Goal: Task Accomplishment & Management: Complete application form

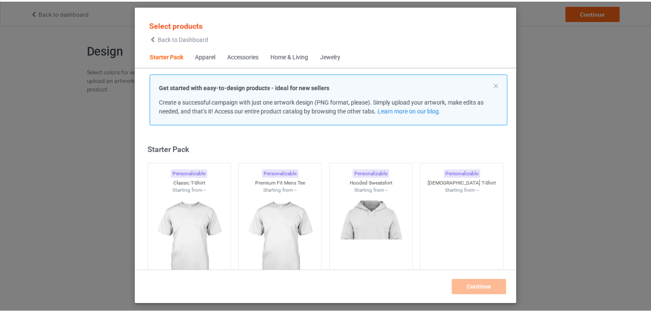
scroll to position [11, 0]
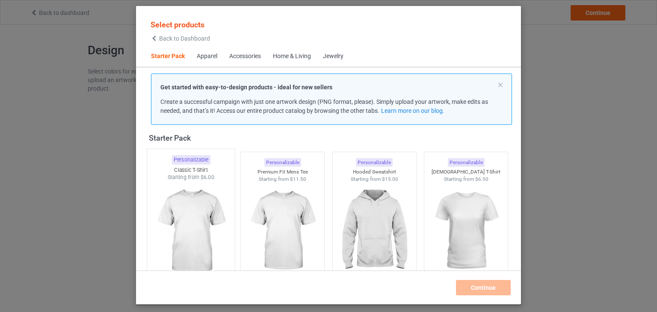
click at [197, 209] on img at bounding box center [191, 231] width 80 height 101
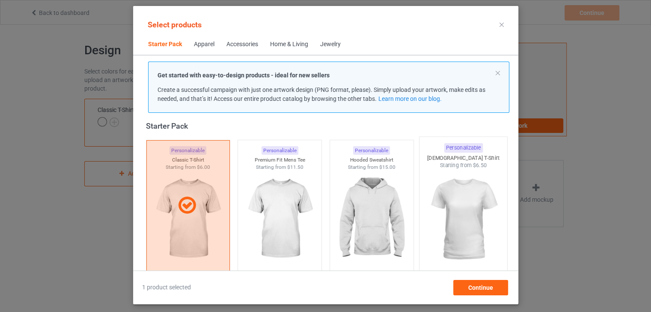
click at [458, 199] on img at bounding box center [463, 219] width 80 height 101
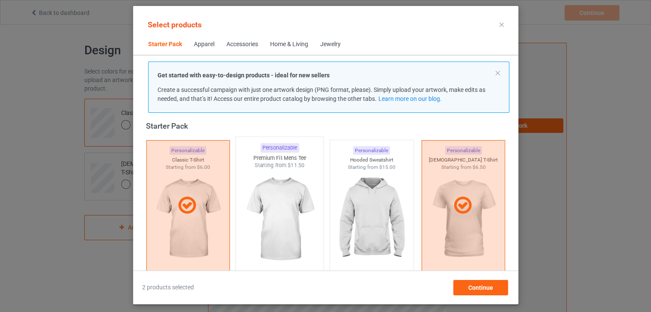
click at [261, 209] on img at bounding box center [279, 219] width 80 height 101
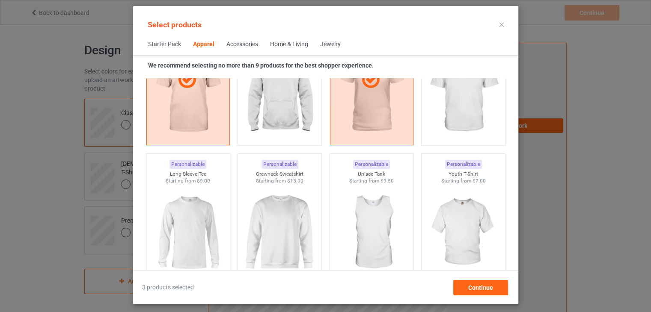
scroll to position [541, 0]
click at [269, 206] on img at bounding box center [279, 232] width 80 height 101
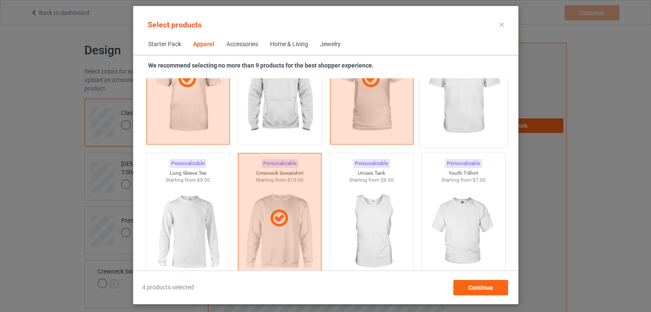
click at [445, 112] on img at bounding box center [463, 93] width 80 height 101
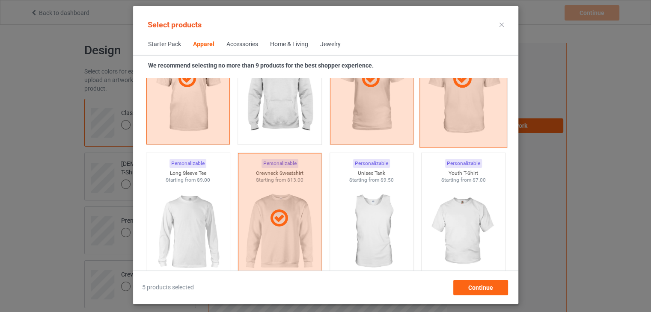
click at [479, 122] on div at bounding box center [463, 79] width 88 height 137
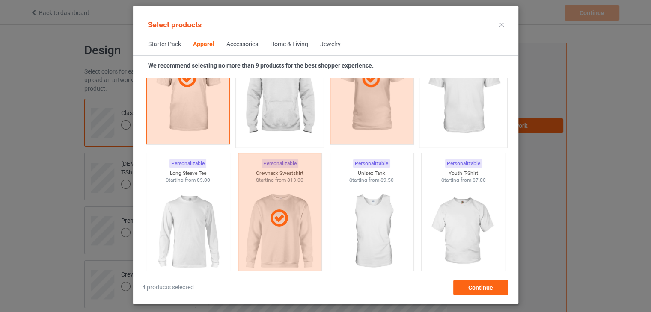
click at [276, 113] on img at bounding box center [279, 93] width 80 height 101
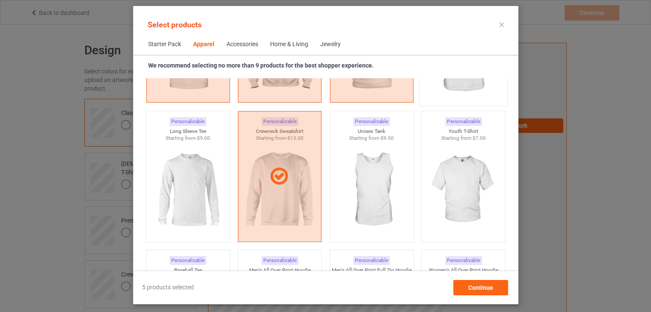
scroll to position [610, 0]
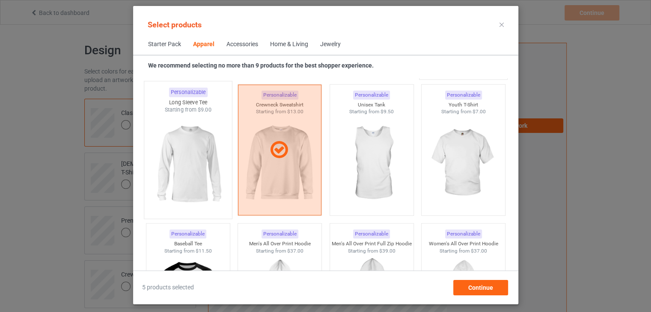
click at [188, 137] on img at bounding box center [188, 164] width 80 height 101
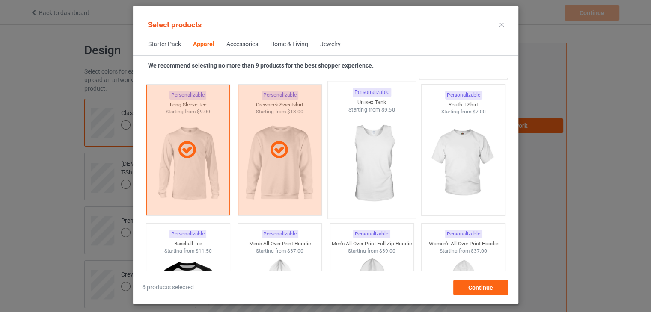
click at [368, 154] on img at bounding box center [371, 164] width 80 height 101
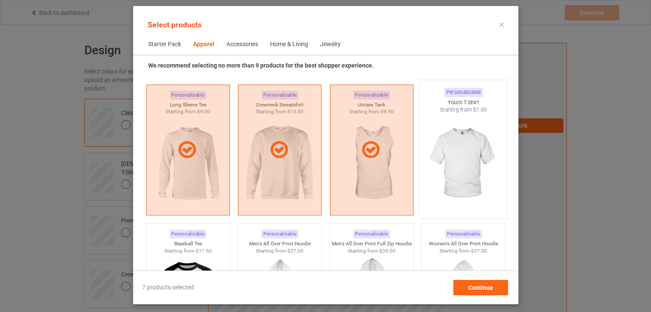
click at [449, 148] on img at bounding box center [463, 164] width 80 height 101
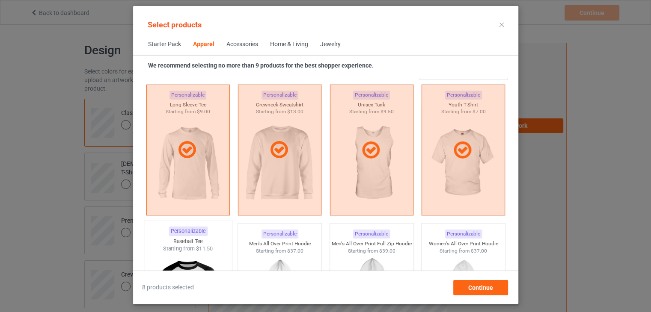
click at [184, 255] on img at bounding box center [188, 303] width 80 height 101
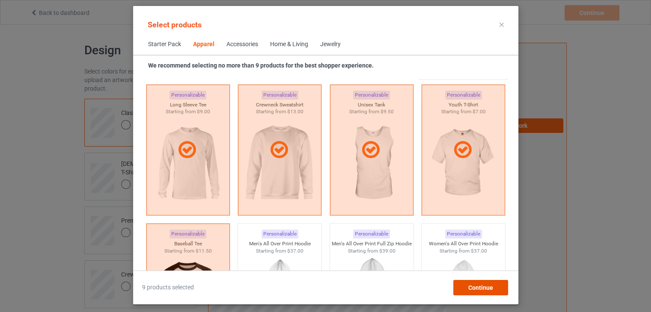
click at [480, 288] on span "Continue" at bounding box center [479, 287] width 25 height 7
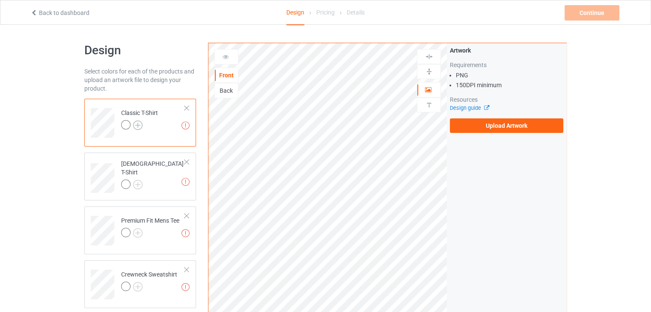
click at [137, 124] on img at bounding box center [137, 125] width 9 height 9
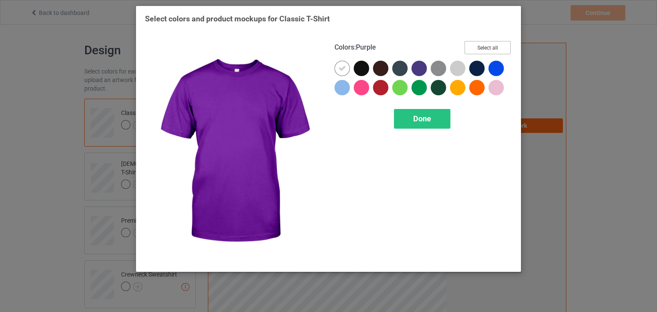
click at [492, 50] on button "Select all" at bounding box center [487, 47] width 46 height 13
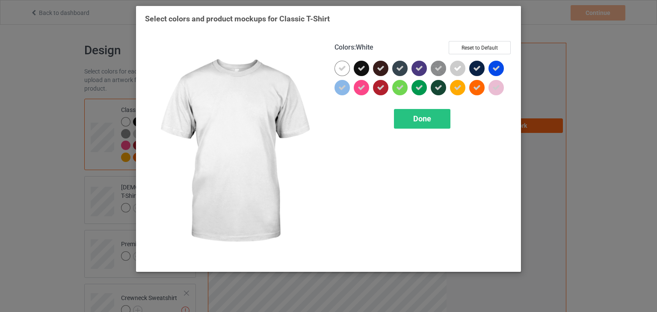
click at [343, 66] on icon at bounding box center [342, 69] width 8 height 8
click at [343, 66] on div at bounding box center [341, 68] width 15 height 15
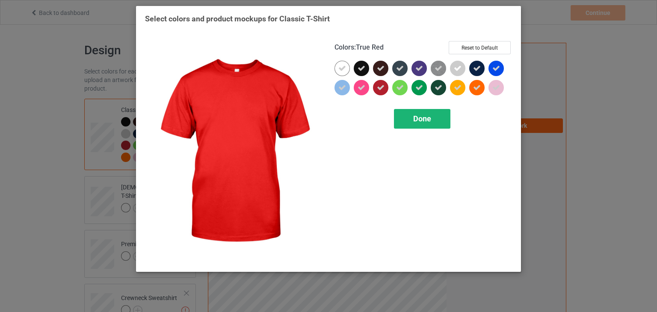
click at [421, 122] on span "Done" at bounding box center [422, 118] width 18 height 9
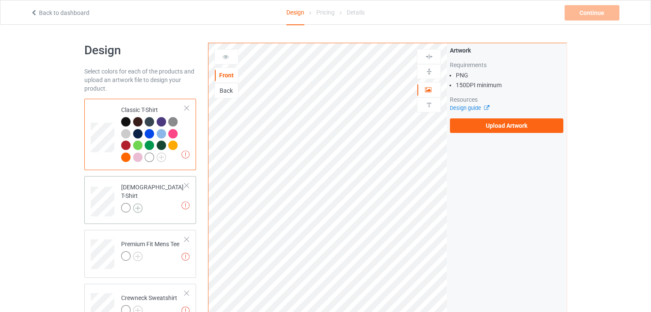
click at [135, 204] on img at bounding box center [137, 208] width 9 height 9
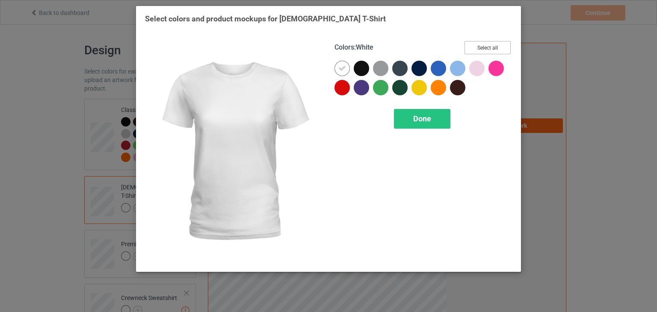
click at [497, 46] on button "Select all" at bounding box center [487, 47] width 46 height 13
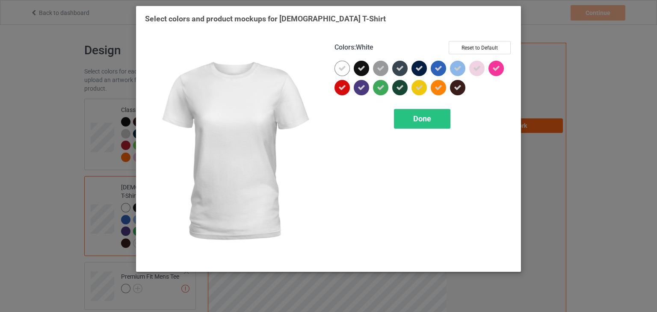
click at [340, 69] on icon at bounding box center [342, 69] width 8 height 8
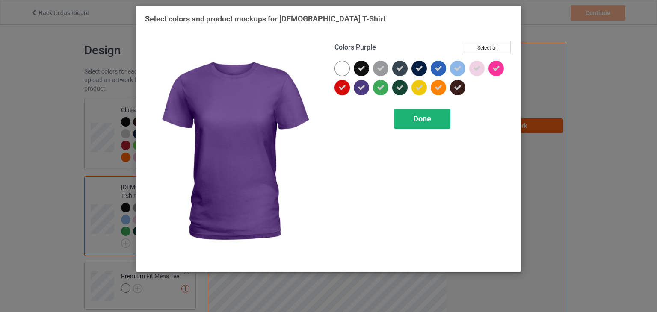
drag, startPoint x: 340, startPoint y: 69, endPoint x: 414, endPoint y: 119, distance: 89.2
click at [414, 119] on div "Colors : Purple Select all Done" at bounding box center [422, 152] width 189 height 234
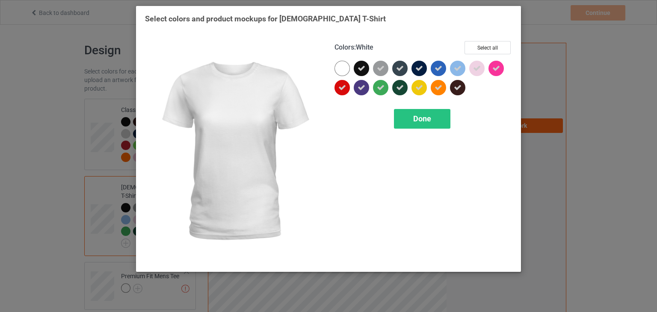
click at [342, 69] on div at bounding box center [341, 68] width 15 height 15
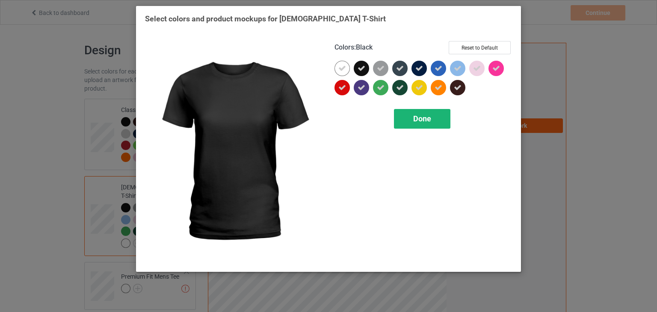
click at [428, 124] on div "Done" at bounding box center [422, 119] width 56 height 20
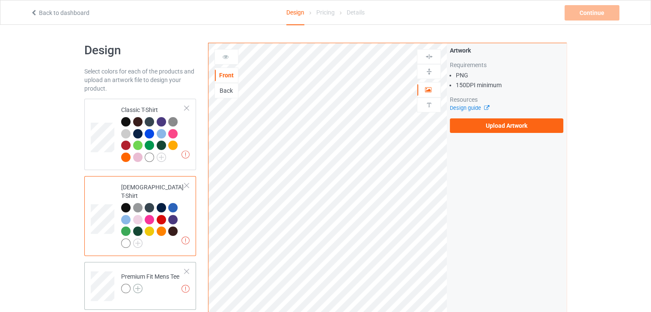
click at [137, 284] on img at bounding box center [137, 288] width 9 height 9
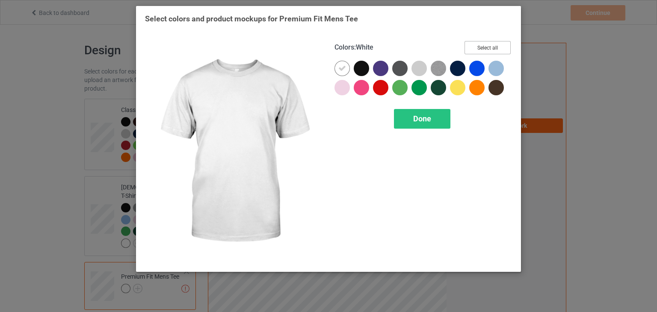
click at [484, 51] on button "Select all" at bounding box center [487, 47] width 46 height 13
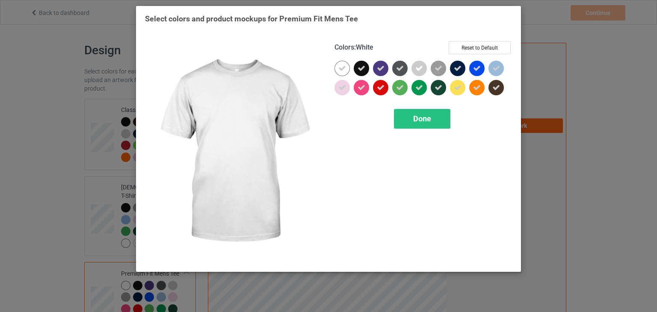
click at [348, 68] on div at bounding box center [341, 68] width 15 height 15
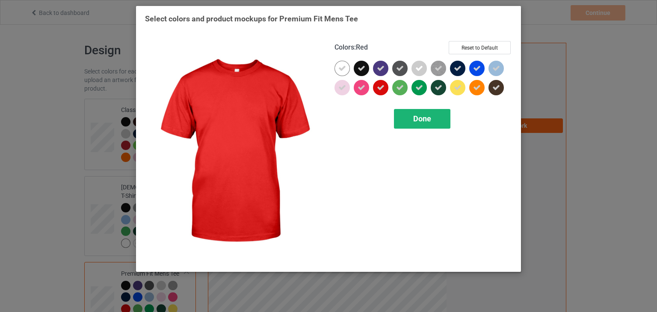
click at [414, 119] on span "Done" at bounding box center [422, 118] width 18 height 9
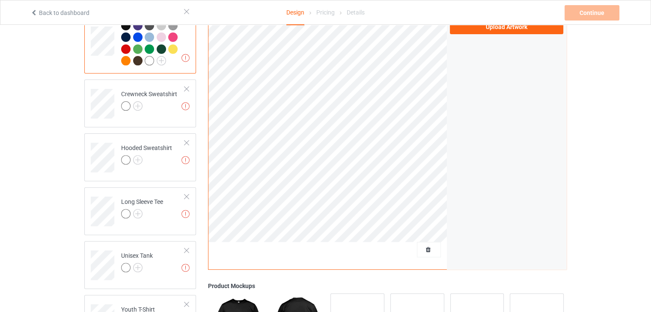
scroll to position [266, 0]
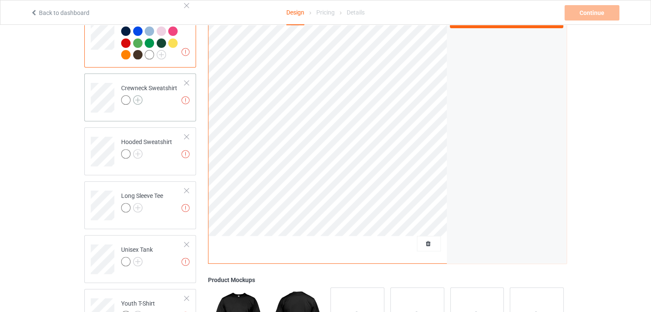
click at [136, 95] on img at bounding box center [137, 99] width 9 height 9
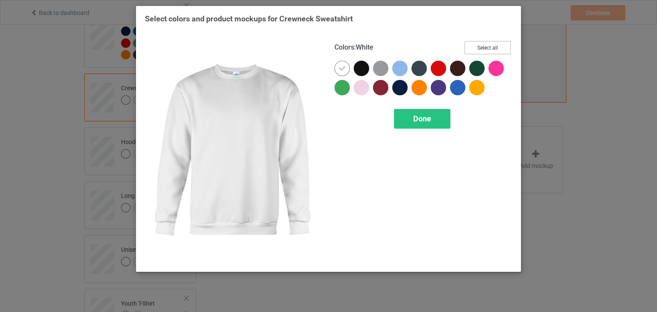
click at [488, 44] on button "Select all" at bounding box center [487, 47] width 46 height 13
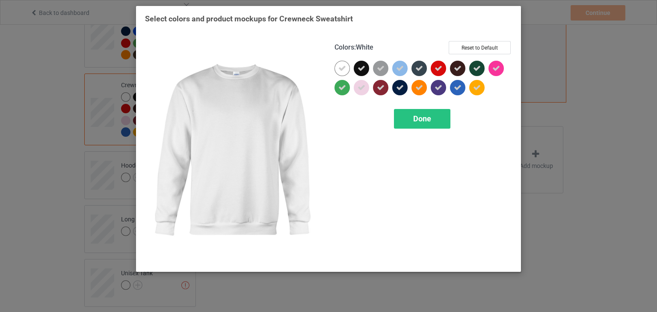
click at [340, 68] on icon at bounding box center [342, 69] width 8 height 8
click at [340, 68] on div at bounding box center [341, 68] width 15 height 15
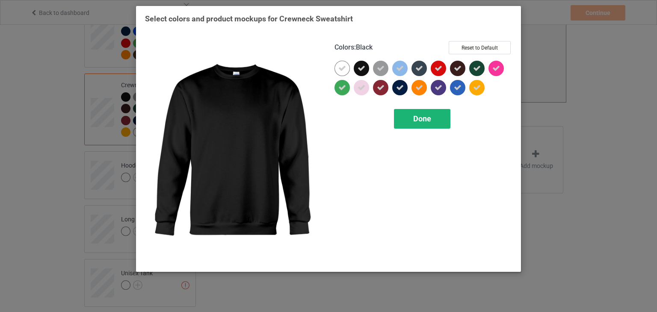
click at [416, 120] on span "Done" at bounding box center [422, 118] width 18 height 9
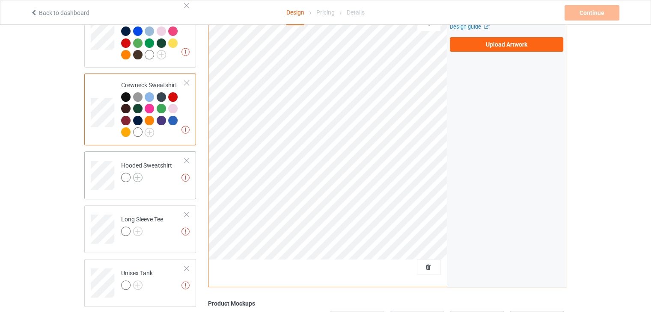
click at [137, 173] on img at bounding box center [137, 177] width 9 height 9
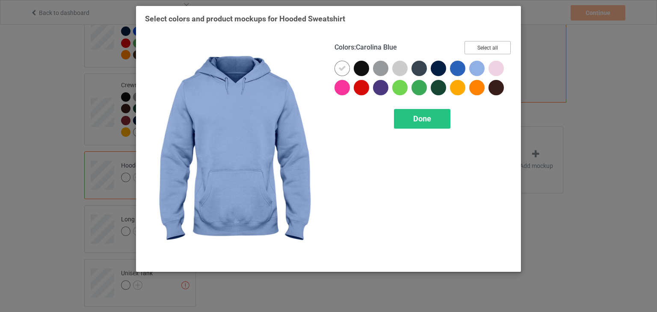
click at [472, 47] on button "Select all" at bounding box center [487, 47] width 46 height 13
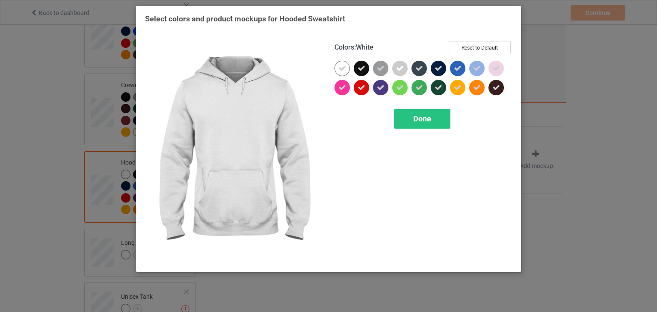
click at [340, 69] on icon at bounding box center [342, 69] width 8 height 8
click at [340, 69] on div at bounding box center [341, 68] width 15 height 15
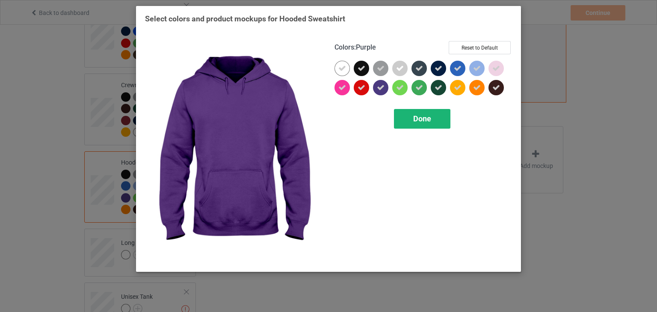
click at [416, 118] on span "Done" at bounding box center [422, 118] width 18 height 9
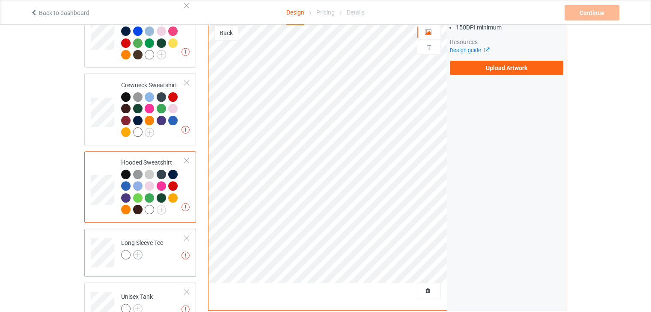
click at [138, 250] on img at bounding box center [137, 254] width 9 height 9
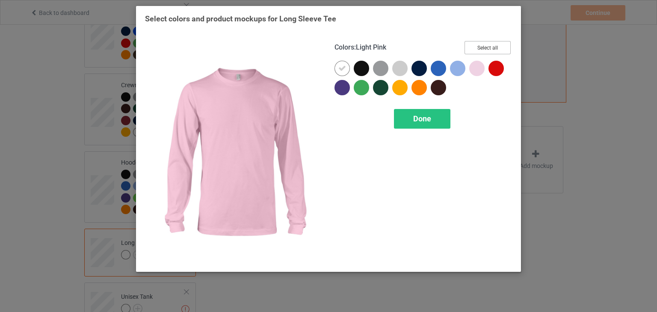
click at [488, 46] on button "Select all" at bounding box center [487, 47] width 46 height 13
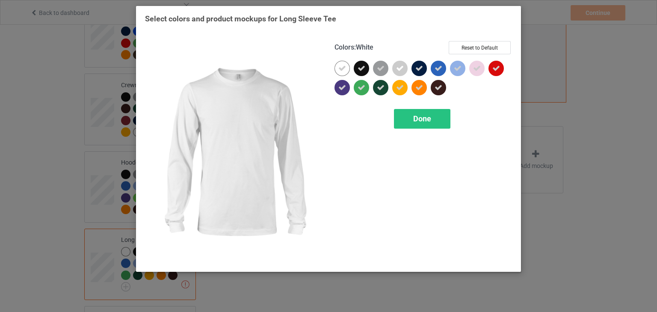
click at [344, 65] on icon at bounding box center [342, 69] width 8 height 8
click at [344, 65] on div at bounding box center [341, 68] width 15 height 15
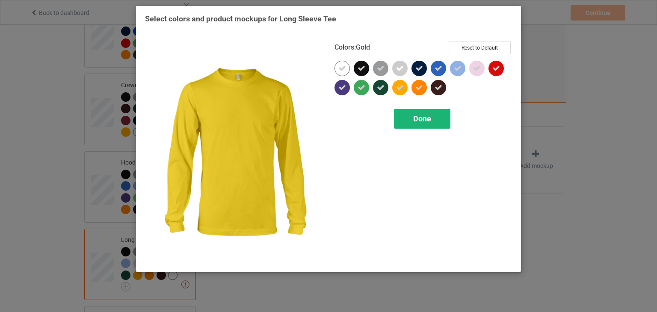
click at [417, 115] on span "Done" at bounding box center [422, 118] width 18 height 9
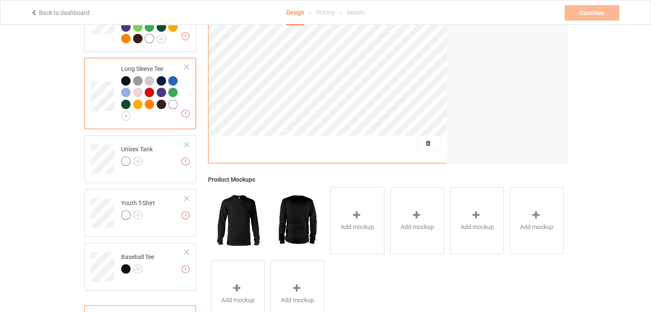
scroll to position [433, 0]
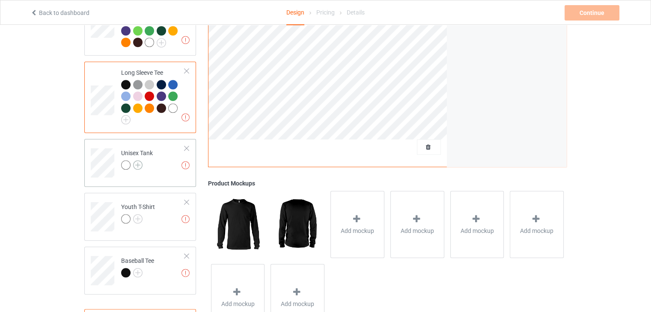
click at [138, 160] on img at bounding box center [137, 164] width 9 height 9
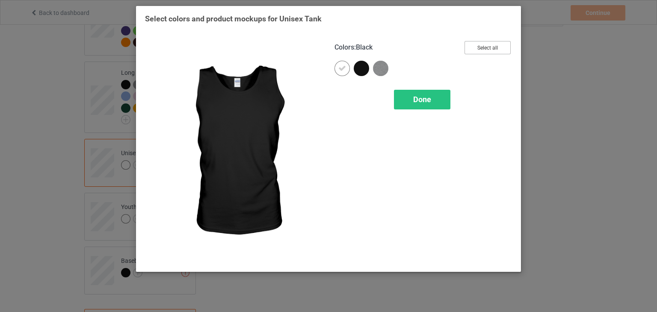
drag, startPoint x: 483, startPoint y: 46, endPoint x: 488, endPoint y: 49, distance: 5.7
click at [488, 49] on button "Select all" at bounding box center [487, 47] width 46 height 13
click at [488, 49] on button "Reset to Default" at bounding box center [480, 47] width 62 height 13
click at [488, 49] on button "Select all" at bounding box center [487, 47] width 46 height 13
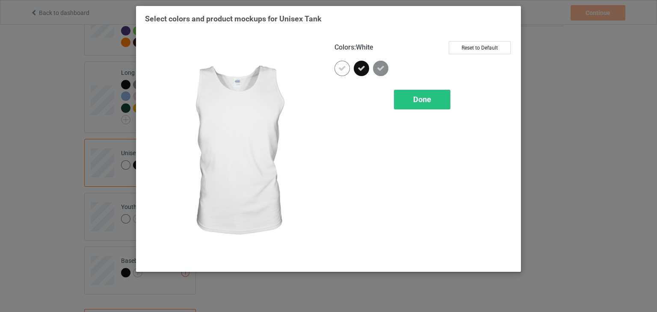
click at [338, 68] on div at bounding box center [341, 68] width 15 height 15
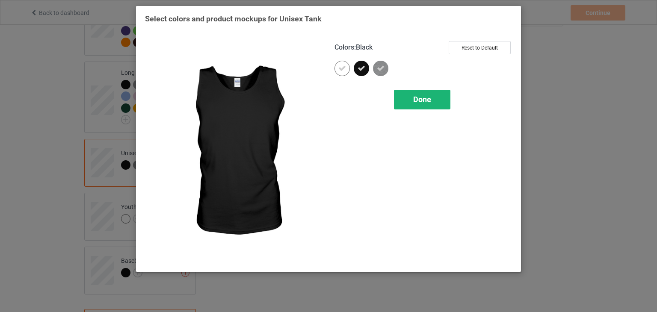
click at [427, 102] on span "Done" at bounding box center [422, 99] width 18 height 9
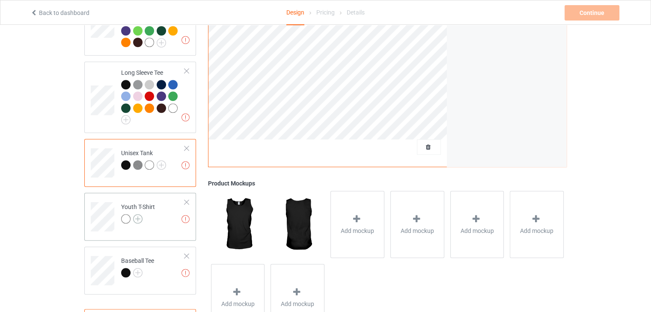
click at [135, 214] on img at bounding box center [137, 218] width 9 height 9
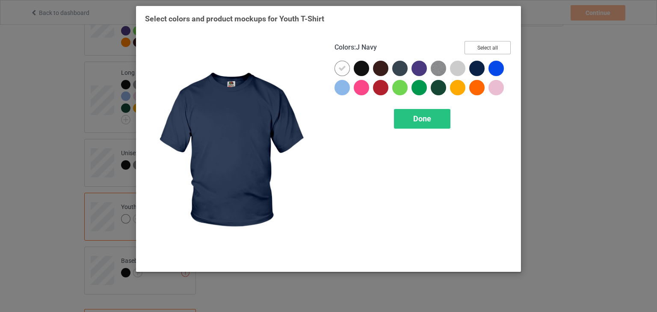
click at [482, 48] on button "Select all" at bounding box center [487, 47] width 46 height 13
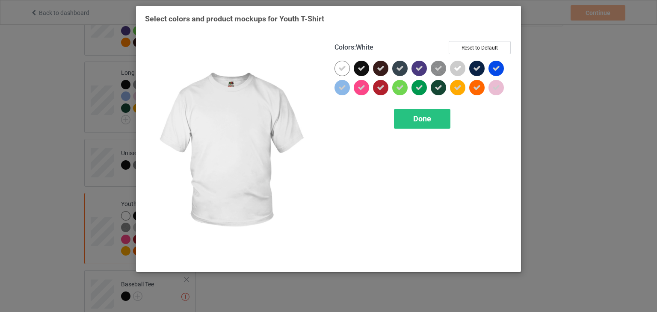
click at [338, 71] on div at bounding box center [341, 68] width 15 height 15
click at [340, 67] on div at bounding box center [341, 68] width 15 height 15
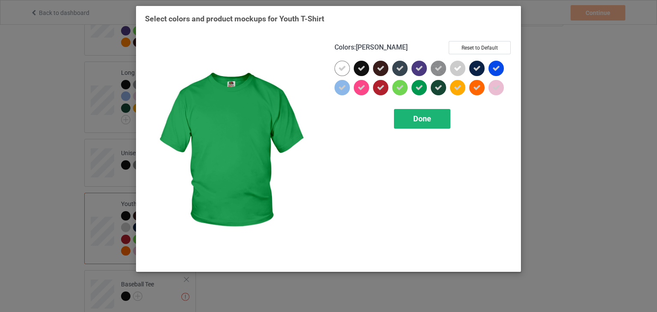
click at [425, 115] on span "Done" at bounding box center [422, 118] width 18 height 9
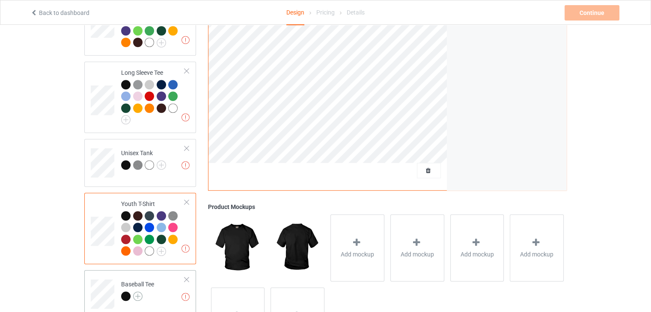
click at [139, 292] on img at bounding box center [137, 296] width 9 height 9
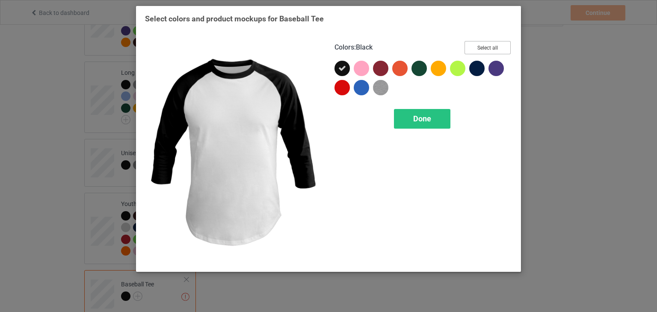
click at [499, 47] on button "Select all" at bounding box center [487, 47] width 46 height 13
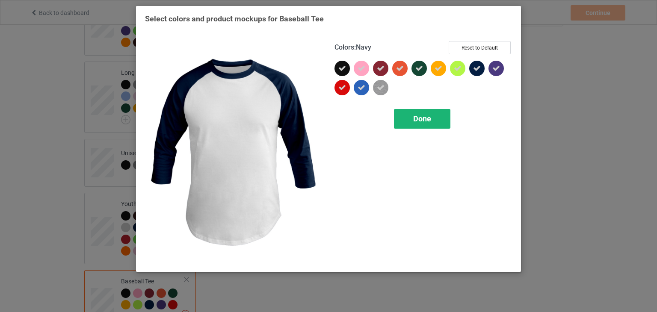
click at [425, 123] on span "Done" at bounding box center [422, 118] width 18 height 9
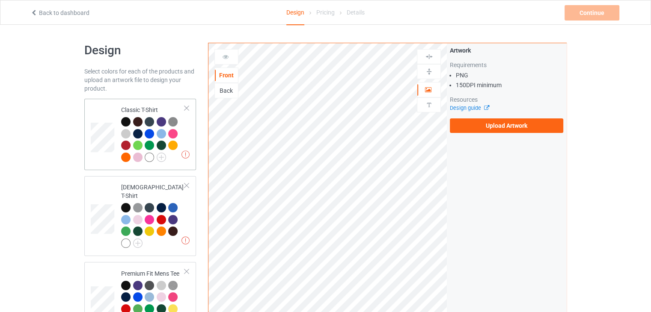
click at [178, 157] on div at bounding box center [153, 140] width 64 height 47
click at [517, 124] on label "Upload Artwork" at bounding box center [506, 125] width 113 height 15
click at [0, 0] on input "Upload Artwork" at bounding box center [0, 0] width 0 height 0
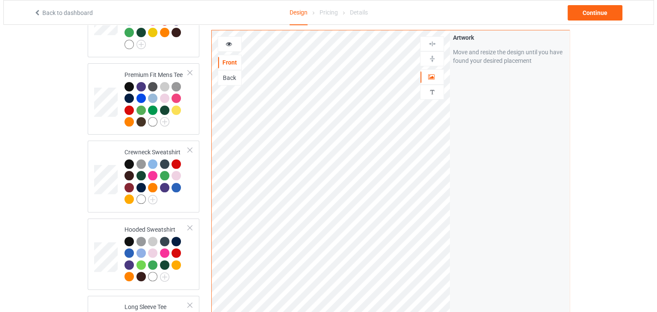
scroll to position [498, 0]
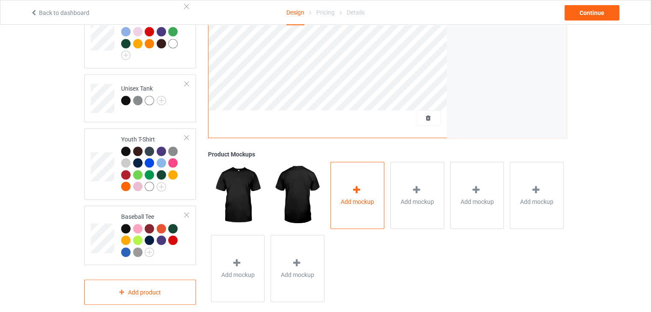
click at [363, 173] on div "Add mockup" at bounding box center [357, 195] width 54 height 67
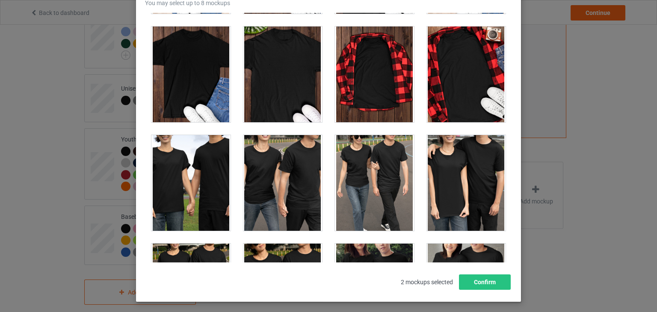
scroll to position [2709, 0]
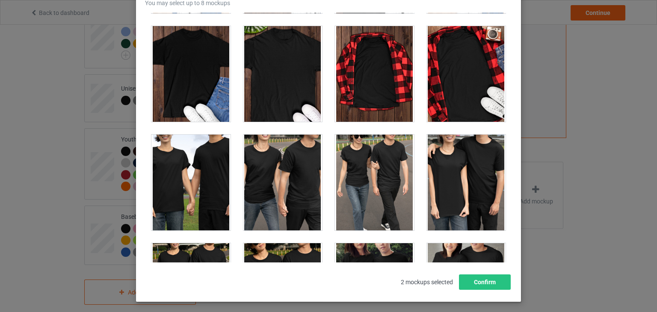
click at [194, 76] on div at bounding box center [190, 74] width 79 height 96
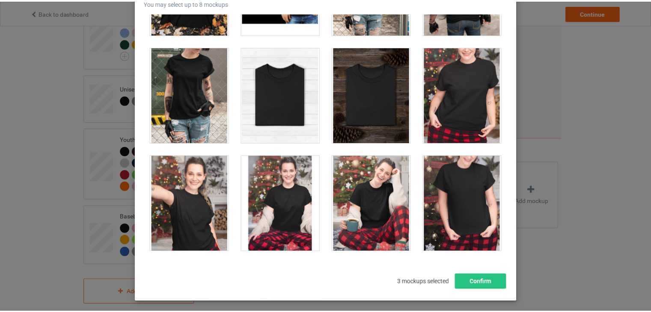
scroll to position [8662, 0]
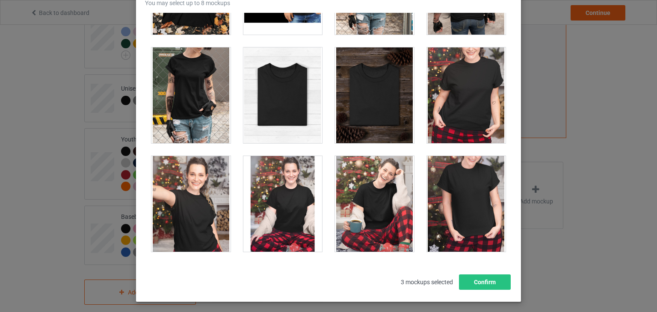
click at [272, 92] on div at bounding box center [282, 95] width 79 height 96
click at [493, 282] on button "Confirm" at bounding box center [485, 282] width 52 height 15
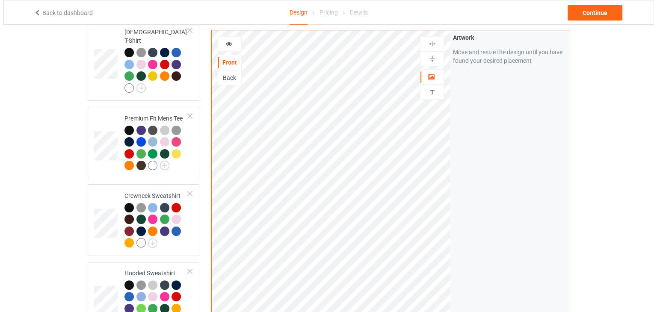
scroll to position [0, 0]
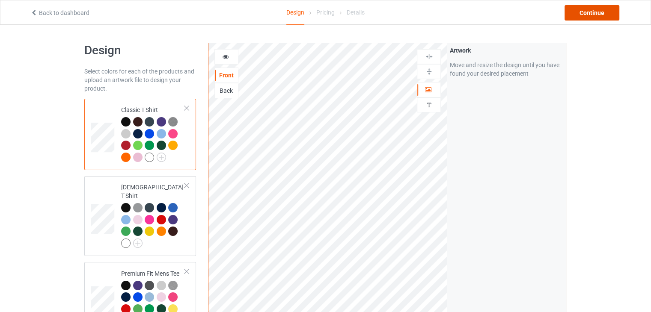
click at [591, 20] on div "Continue" at bounding box center [591, 12] width 55 height 15
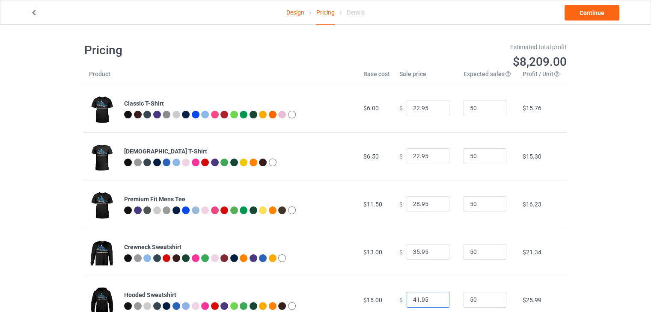
click at [433, 301] on input "41.95" at bounding box center [427, 300] width 43 height 16
click at [433, 301] on input "40.95" at bounding box center [427, 300] width 43 height 16
click at [433, 301] on input "39.95" at bounding box center [427, 300] width 43 height 16
click at [433, 301] on input "38.95" at bounding box center [427, 300] width 43 height 16
type input "37.95"
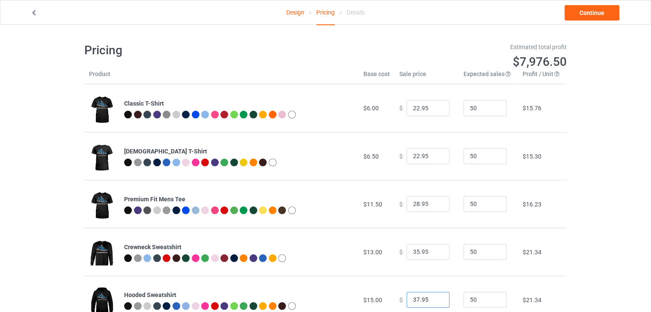
click at [433, 301] on input "37.95" at bounding box center [427, 300] width 43 height 16
click at [585, 18] on link "Continue" at bounding box center [591, 12] width 55 height 15
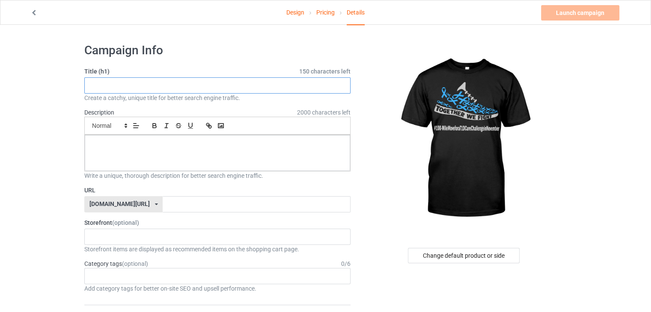
click at [281, 86] on input "text" at bounding box center [217, 85] width 266 height 16
type input "1"
paste input "100-MileMoveforaT1DCureChallengeinNovembe"
click at [192, 85] on input "100-MileMoveforaT1DCureChallengeinNovembe" at bounding box center [217, 85] width 266 height 16
click at [187, 86] on input "100-MileMoveforaT1DCureChallengein Novembe" at bounding box center [217, 85] width 266 height 16
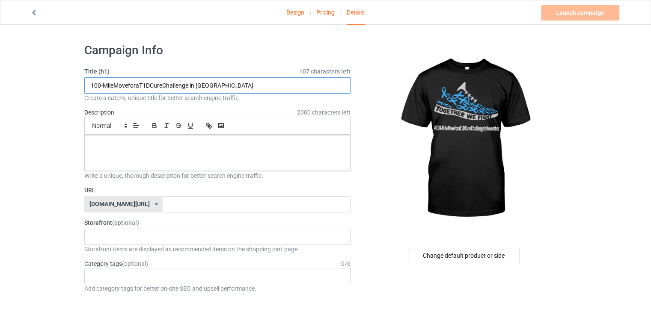
click at [226, 89] on input "100-MileMoveforaT1DCureChallenge in Novembe" at bounding box center [217, 85] width 266 height 16
click at [161, 86] on input "100-MileMoveforaT1DCureChallenge in November" at bounding box center [217, 85] width 266 height 16
click at [148, 88] on input "100-MileMoveforaT1DCure Challenge in November" at bounding box center [217, 85] width 266 height 16
click at [148, 87] on input "100-MileMoveforaT1DCure Challenge in November" at bounding box center [217, 85] width 266 height 16
click at [139, 87] on input "100-MileMoveforaT1D Cure Challenge in November" at bounding box center [217, 85] width 266 height 16
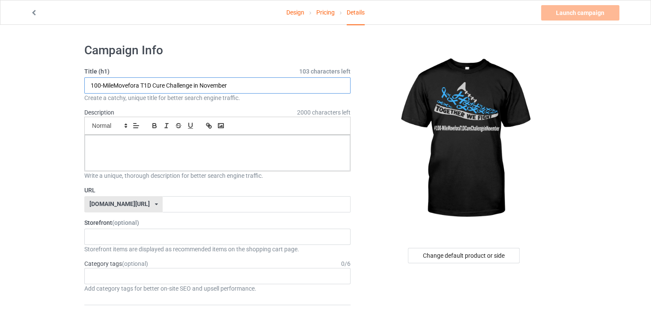
click at [134, 87] on input "100-MileMovefora T1D Cure Challenge in November" at bounding box center [217, 85] width 266 height 16
click at [127, 86] on input "100-MileMovefor a T1D Cure Challenge in November" at bounding box center [217, 85] width 266 height 16
click at [113, 89] on input "100-MileMove for a T1D Cure Challenge in November" at bounding box center [217, 85] width 266 height 16
click at [101, 85] on input "100-Mile Move for a T1D Cure Challenge in November" at bounding box center [217, 85] width 266 height 16
type input "100 Mile Move for a T1D Cure Challenge in November"
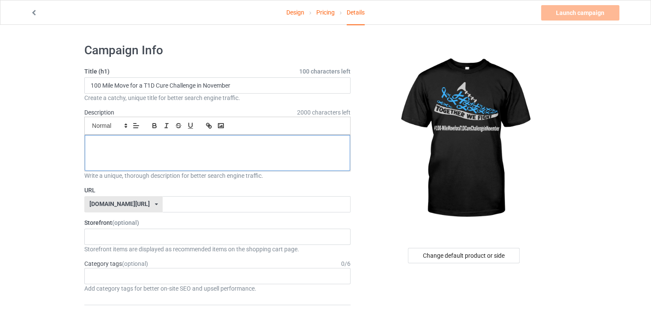
click at [186, 162] on div at bounding box center [217, 153] width 265 height 36
click at [174, 205] on input "text" at bounding box center [256, 204] width 187 height 16
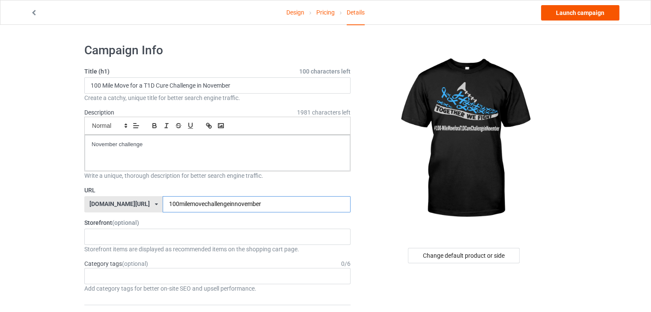
type input "100milemovechallengeinnovember"
click at [575, 16] on link "Launch campaign" at bounding box center [580, 12] width 78 height 15
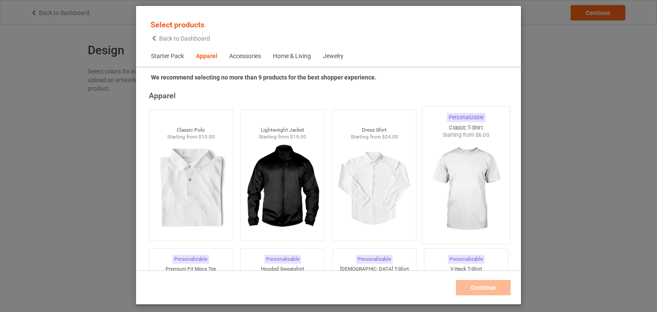
click at [465, 195] on img at bounding box center [466, 189] width 80 height 101
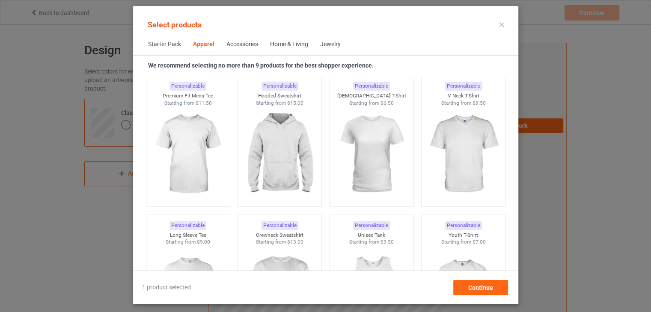
scroll to position [489, 0]
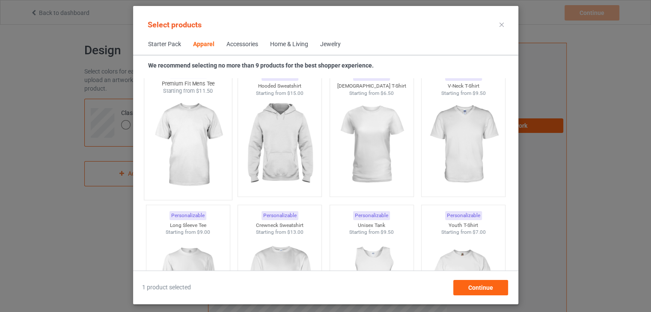
click at [200, 151] on img at bounding box center [188, 145] width 80 height 101
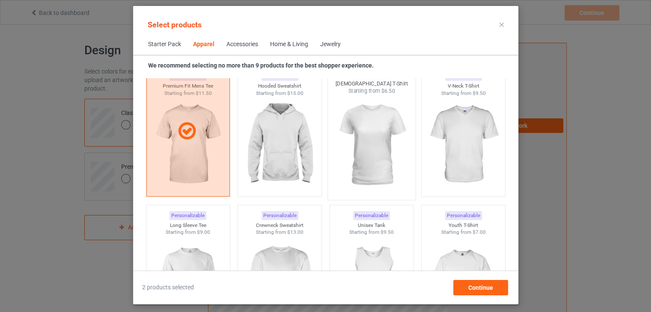
click at [368, 139] on img at bounding box center [371, 145] width 80 height 101
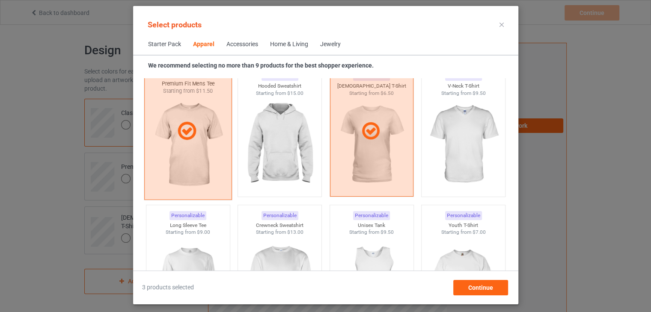
click at [168, 143] on div at bounding box center [188, 131] width 88 height 137
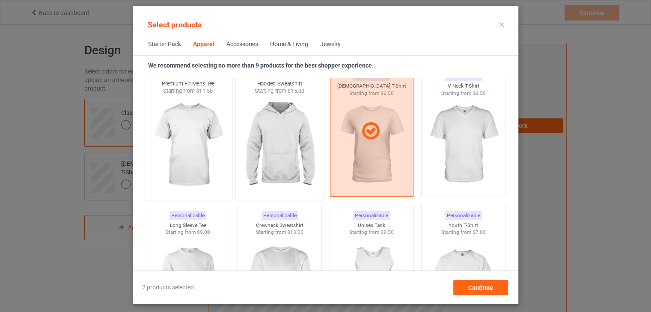
click at [267, 139] on img at bounding box center [279, 145] width 80 height 101
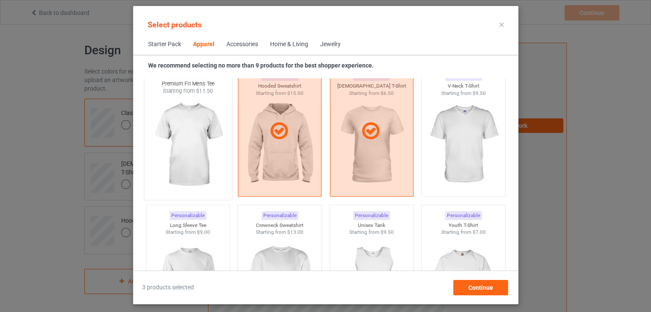
click at [180, 138] on img at bounding box center [188, 145] width 80 height 101
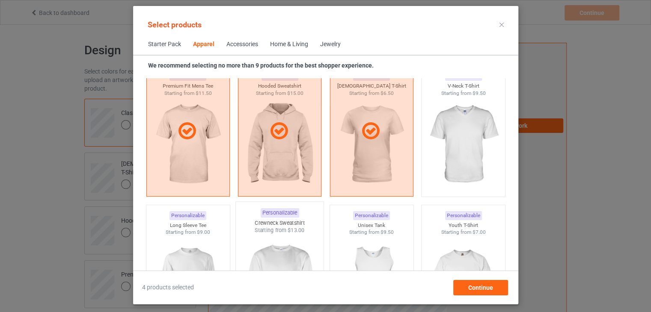
click at [272, 257] on img at bounding box center [279, 284] width 80 height 101
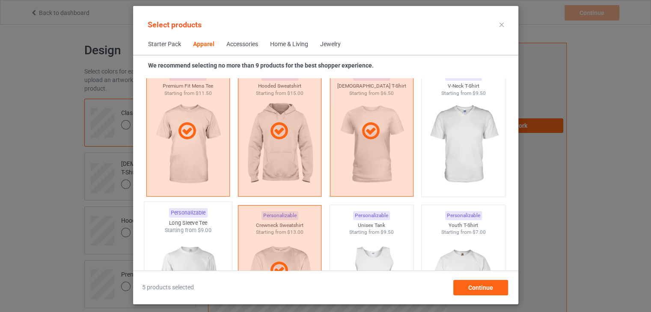
click at [204, 253] on img at bounding box center [188, 284] width 80 height 101
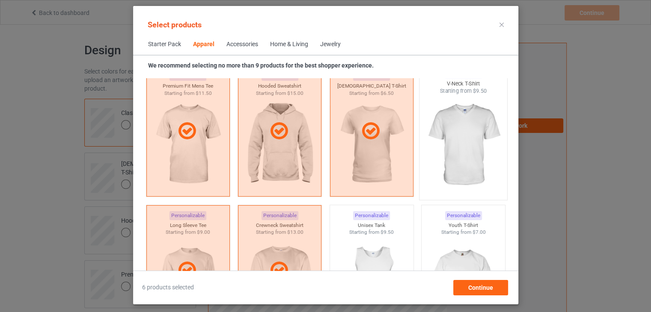
click at [463, 153] on img at bounding box center [463, 145] width 80 height 101
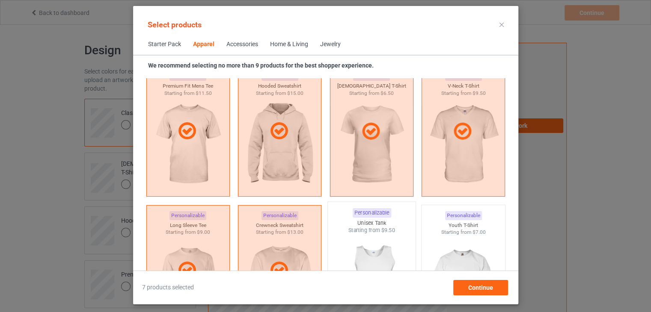
click at [373, 243] on img at bounding box center [371, 284] width 80 height 101
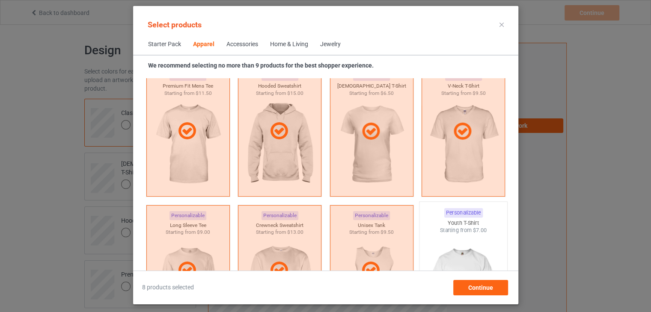
click at [432, 241] on img at bounding box center [463, 284] width 80 height 101
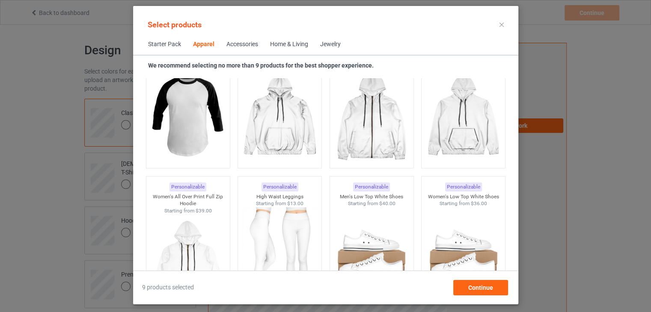
scroll to position [797, 0]
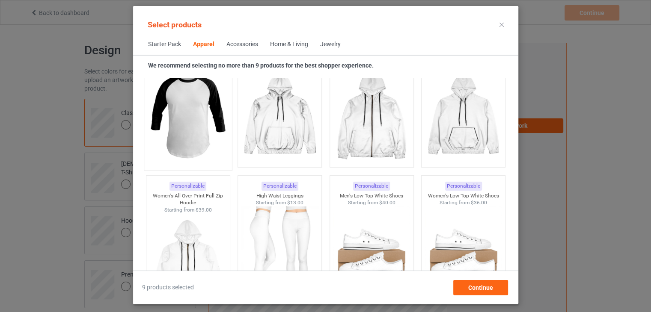
click at [188, 144] on img at bounding box center [188, 115] width 80 height 101
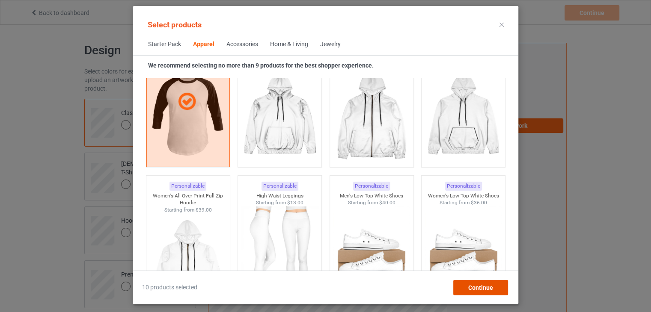
click at [487, 288] on span "Continue" at bounding box center [479, 287] width 25 height 7
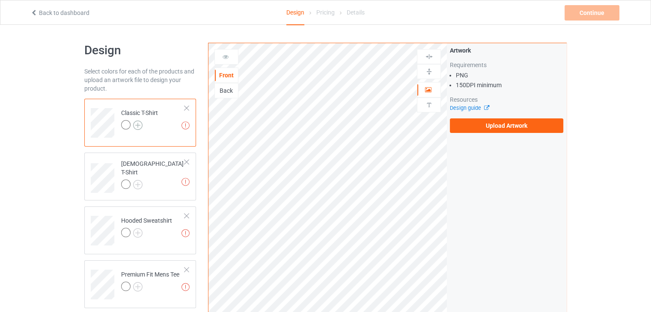
click at [139, 123] on img at bounding box center [137, 125] width 9 height 9
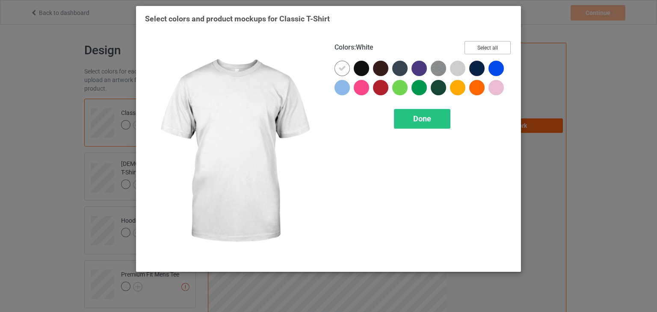
click at [476, 50] on button "Select all" at bounding box center [487, 47] width 46 height 13
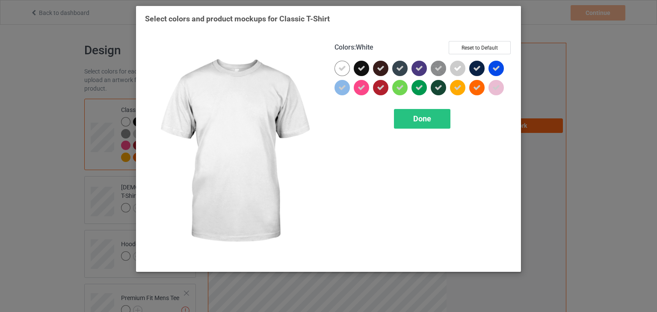
click at [339, 65] on icon at bounding box center [342, 69] width 8 height 8
click at [339, 65] on div at bounding box center [341, 68] width 15 height 15
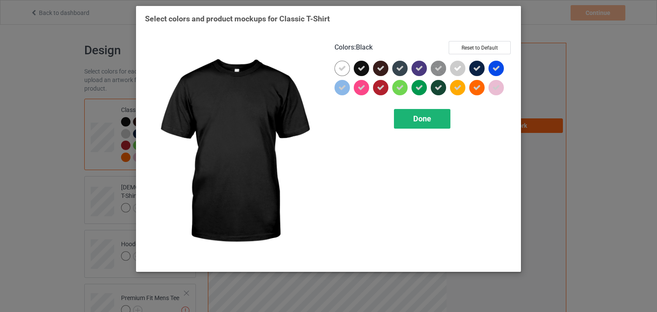
click at [442, 112] on div "Done" at bounding box center [422, 119] width 56 height 20
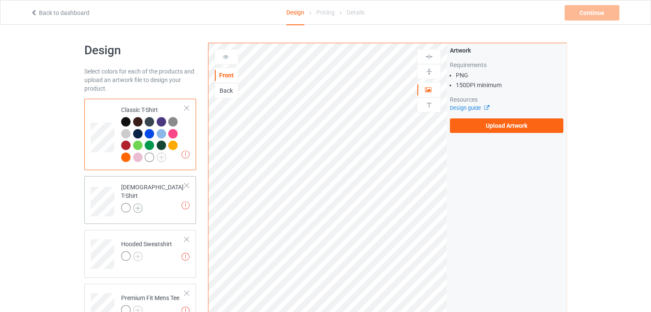
click at [140, 204] on img at bounding box center [137, 208] width 9 height 9
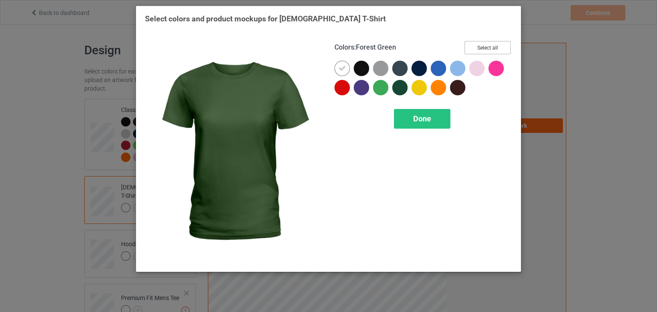
click at [491, 47] on button "Select all" at bounding box center [487, 47] width 46 height 13
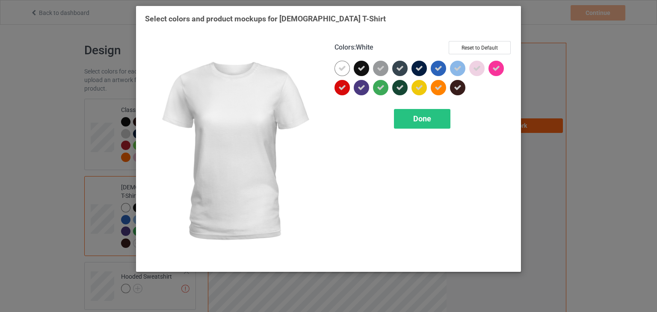
click at [346, 71] on div at bounding box center [341, 68] width 15 height 15
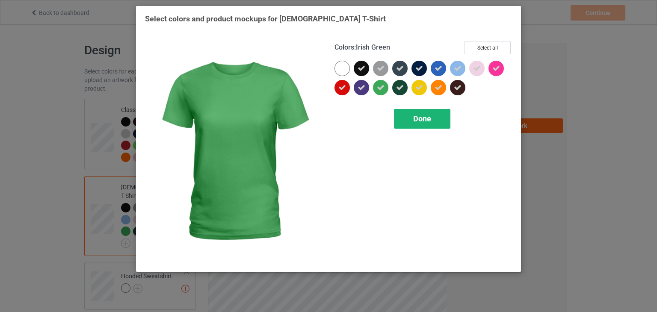
drag, startPoint x: 346, startPoint y: 71, endPoint x: 417, endPoint y: 122, distance: 88.0
click at [417, 122] on div "Colors : Irish Green Select all Done" at bounding box center [422, 152] width 189 height 234
click at [417, 122] on span "Done" at bounding box center [422, 118] width 18 height 9
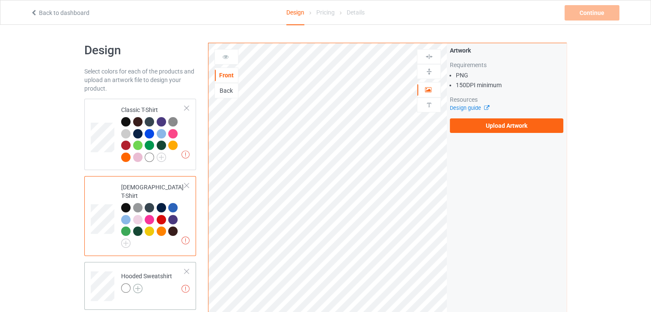
click at [136, 284] on img at bounding box center [137, 288] width 9 height 9
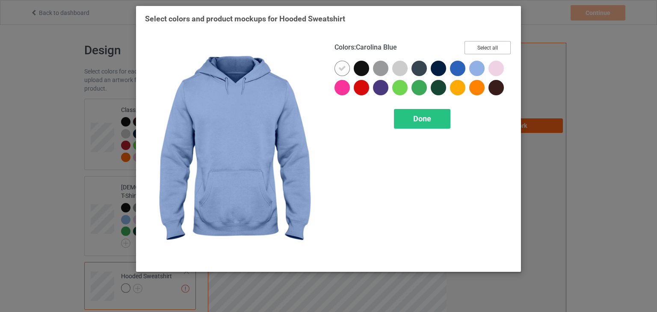
click at [487, 45] on button "Select all" at bounding box center [487, 47] width 46 height 13
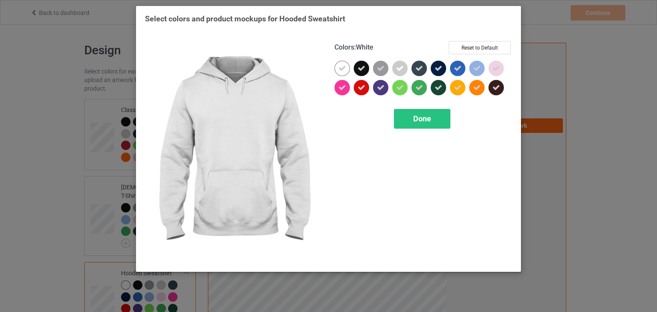
click at [337, 71] on div at bounding box center [341, 68] width 15 height 15
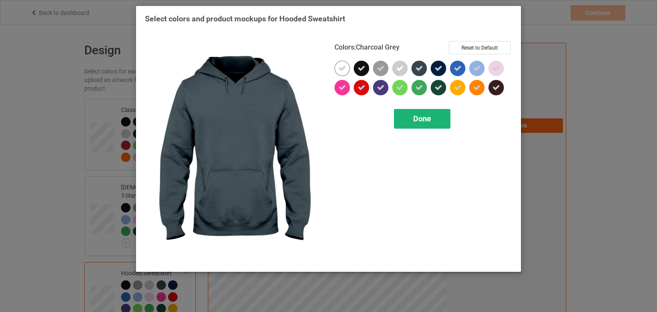
click at [419, 120] on span "Done" at bounding box center [422, 118] width 18 height 9
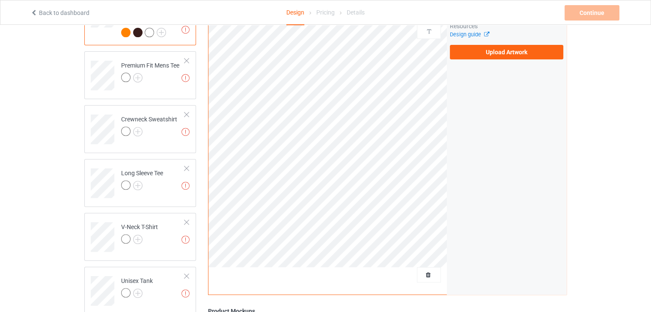
scroll to position [286, 0]
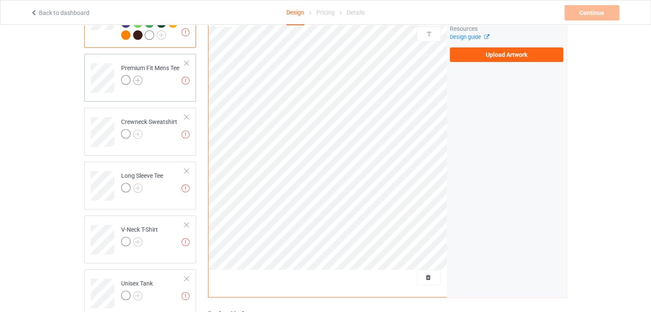
click at [135, 76] on img at bounding box center [137, 80] width 9 height 9
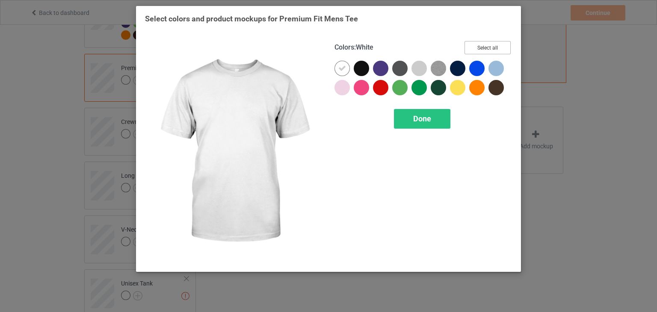
click at [497, 52] on button "Select all" at bounding box center [487, 47] width 46 height 13
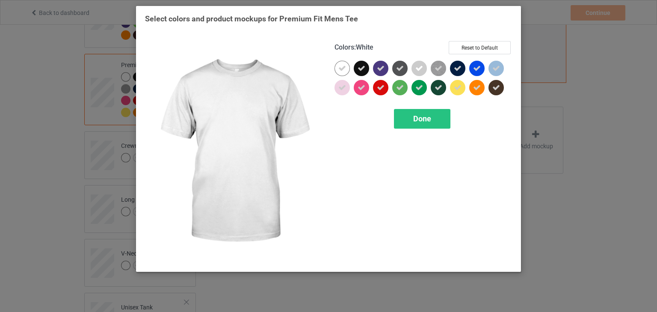
click at [344, 66] on icon at bounding box center [342, 69] width 8 height 8
click at [344, 66] on div at bounding box center [341, 68] width 15 height 15
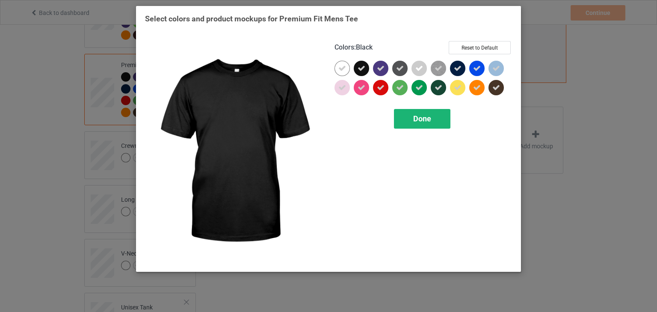
click at [429, 115] on span "Done" at bounding box center [422, 118] width 18 height 9
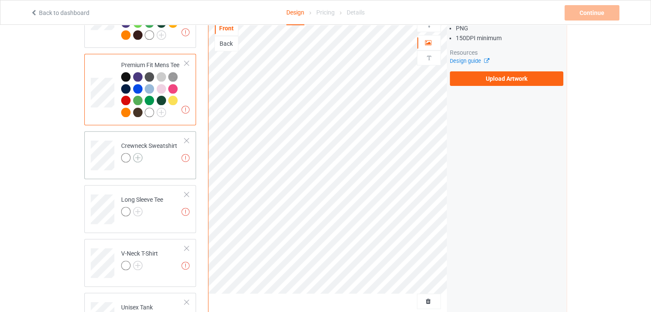
click at [133, 153] on img at bounding box center [137, 157] width 9 height 9
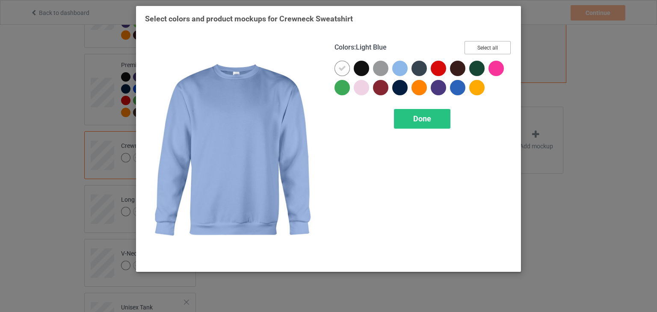
click at [491, 48] on button "Select all" at bounding box center [487, 47] width 46 height 13
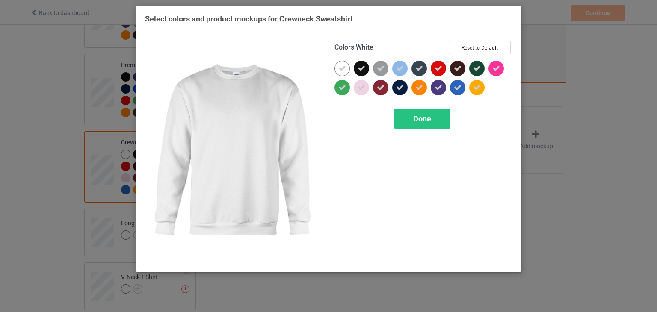
click at [348, 70] on div at bounding box center [341, 68] width 15 height 15
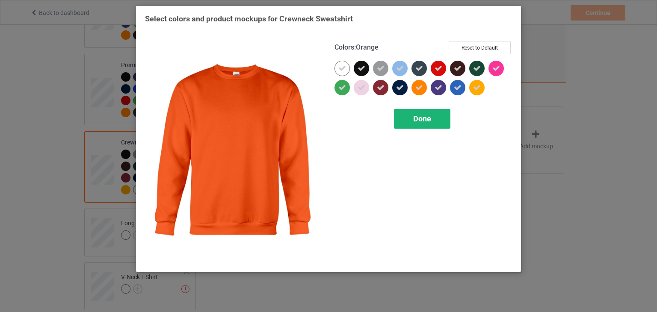
click at [436, 119] on div "Done" at bounding box center [422, 119] width 56 height 20
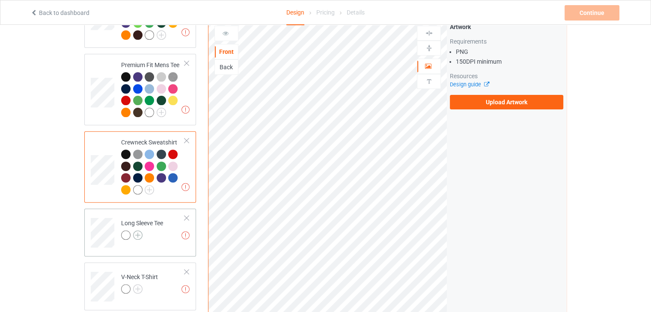
click at [136, 231] on img at bounding box center [137, 235] width 9 height 9
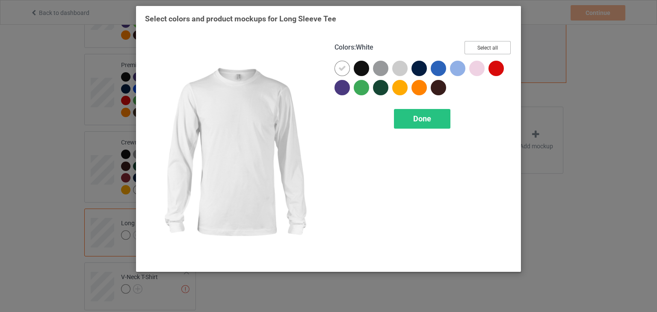
drag, startPoint x: 497, startPoint y: 48, endPoint x: 334, endPoint y: 68, distance: 164.2
click at [334, 68] on div "Colors : White Select all Done" at bounding box center [422, 152] width 189 height 234
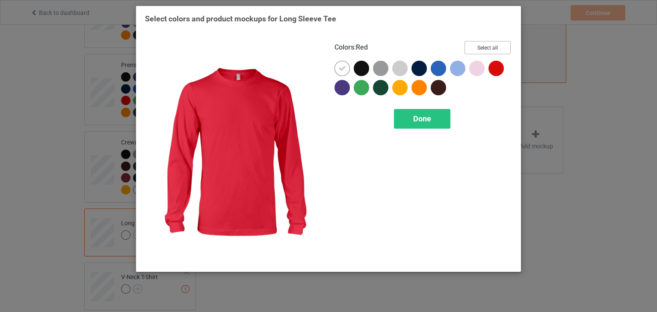
click at [480, 45] on button "Select all" at bounding box center [487, 47] width 46 height 13
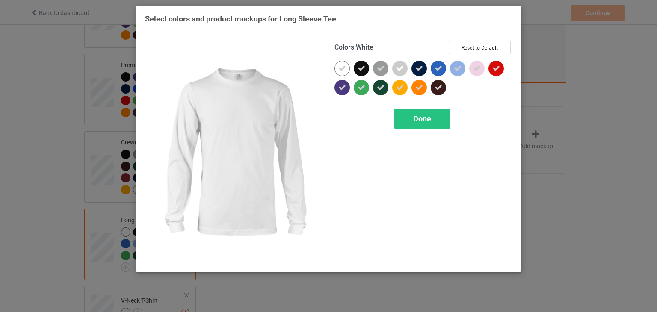
click at [344, 65] on icon at bounding box center [342, 69] width 8 height 8
click at [344, 65] on div at bounding box center [341, 68] width 15 height 15
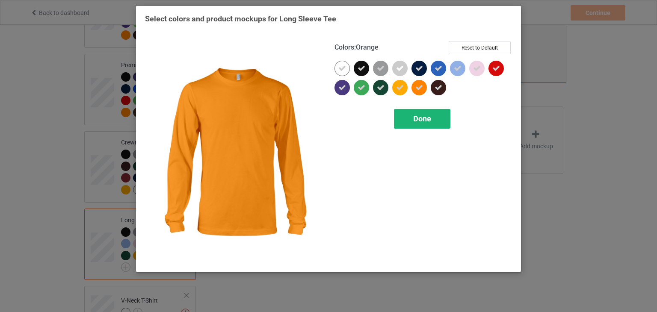
click at [435, 125] on div "Done" at bounding box center [422, 119] width 56 height 20
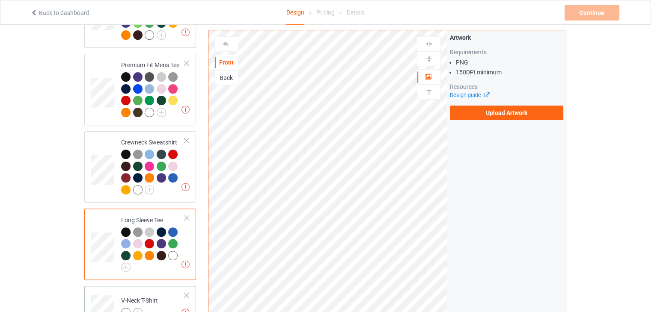
click at [140, 308] on img at bounding box center [137, 312] width 9 height 9
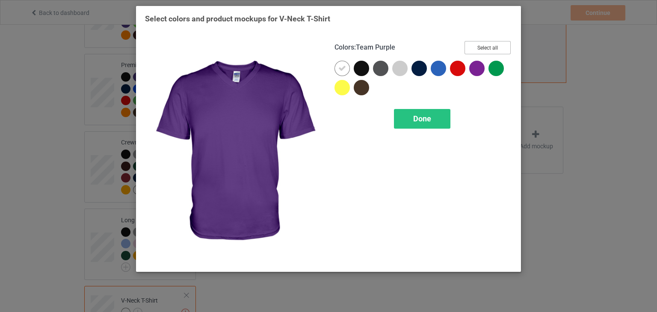
click at [486, 43] on button "Select all" at bounding box center [487, 47] width 46 height 13
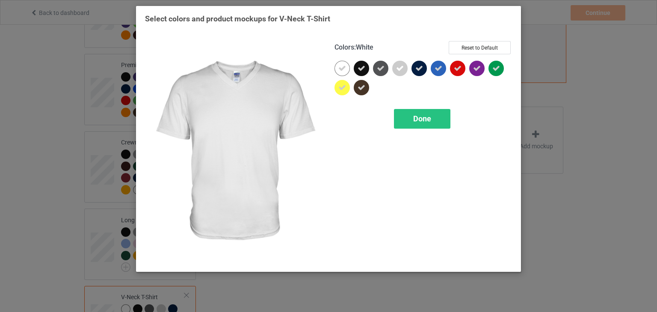
click at [343, 69] on icon at bounding box center [342, 69] width 8 height 8
click at [343, 69] on div at bounding box center [341, 68] width 15 height 15
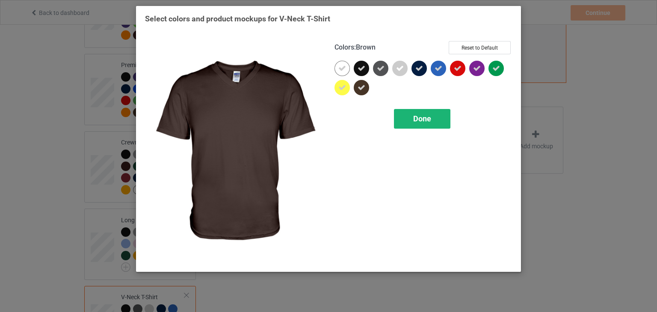
click at [432, 120] on div "Done" at bounding box center [422, 119] width 56 height 20
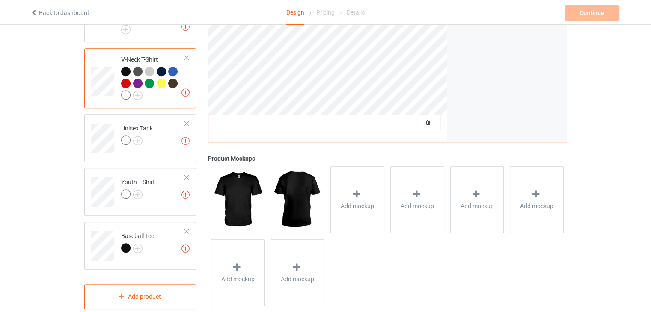
scroll to position [521, 0]
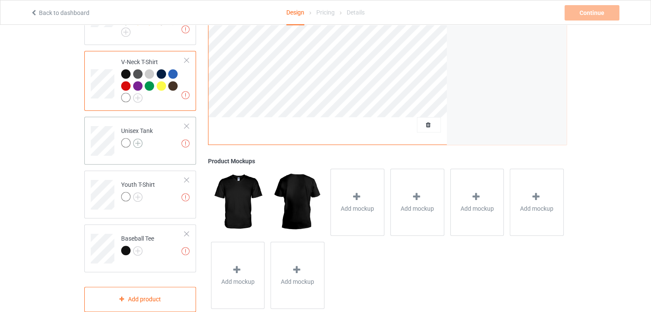
click at [138, 139] on img at bounding box center [137, 143] width 9 height 9
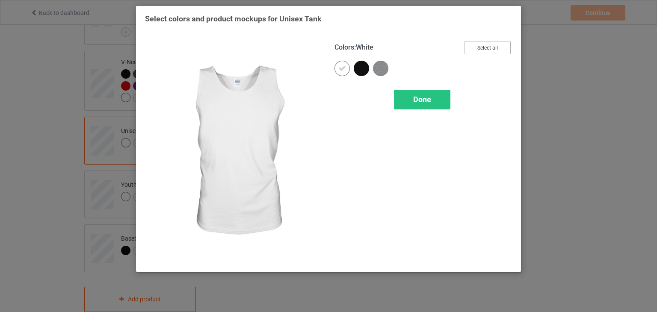
click at [484, 41] on button "Select all" at bounding box center [487, 47] width 46 height 13
click at [341, 65] on icon at bounding box center [342, 69] width 8 height 8
click at [341, 64] on div at bounding box center [341, 68] width 15 height 15
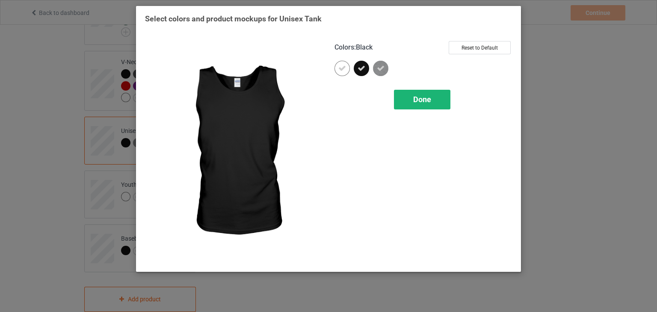
click at [427, 98] on span "Done" at bounding box center [422, 99] width 18 height 9
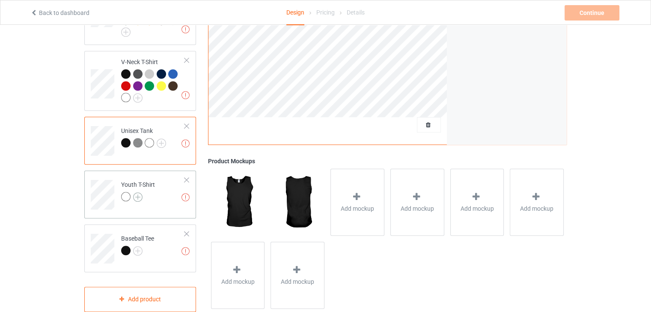
click at [136, 192] on img at bounding box center [137, 196] width 9 height 9
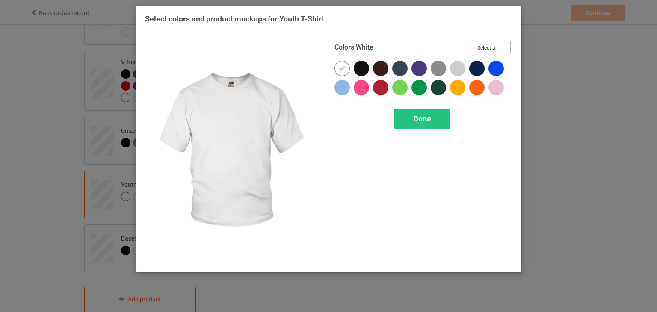
click at [486, 50] on button "Select all" at bounding box center [487, 47] width 46 height 13
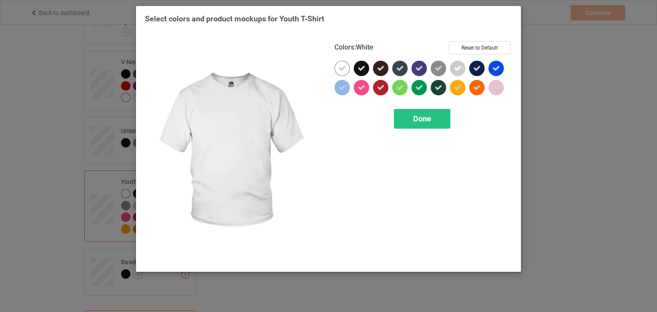
click at [342, 68] on icon at bounding box center [342, 69] width 8 height 8
click at [342, 68] on div at bounding box center [341, 68] width 15 height 15
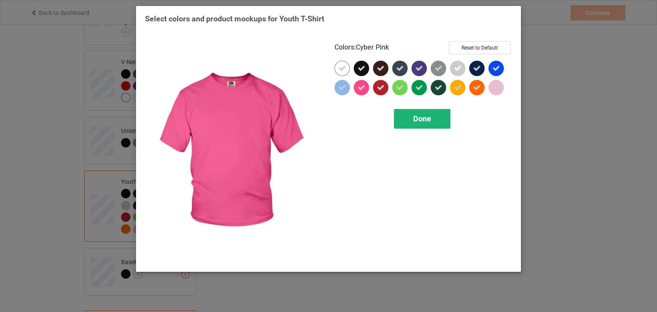
click at [423, 121] on span "Done" at bounding box center [422, 118] width 18 height 9
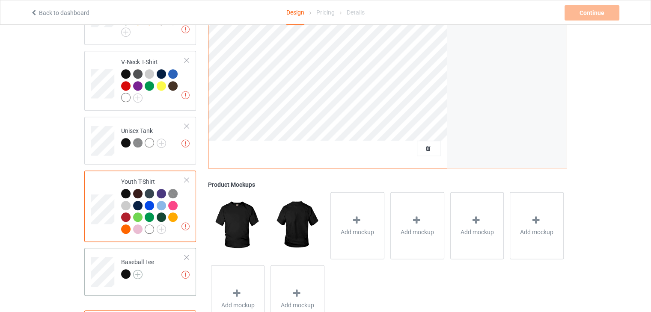
click at [136, 270] on img at bounding box center [137, 274] width 9 height 9
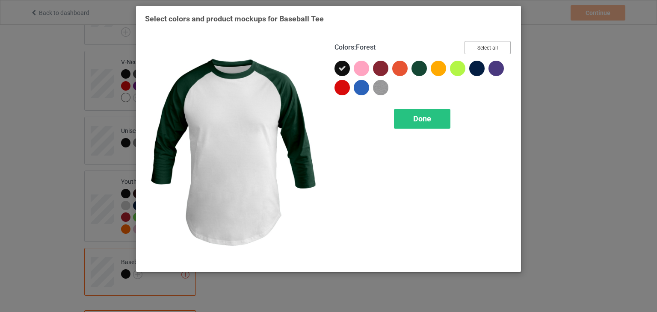
click at [480, 50] on button "Select all" at bounding box center [487, 47] width 46 height 13
click at [426, 124] on div "Done" at bounding box center [422, 119] width 56 height 20
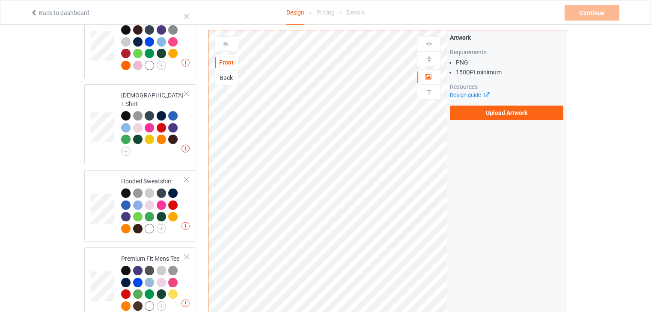
scroll to position [65, 0]
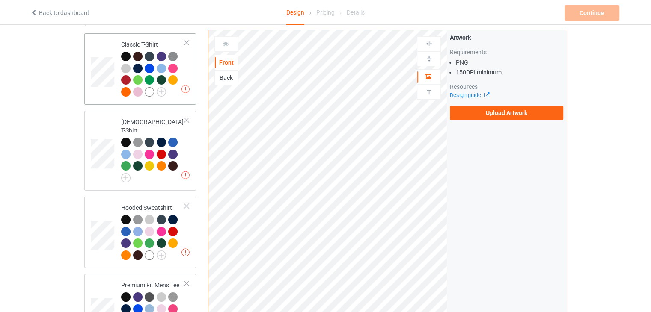
click at [174, 96] on div at bounding box center [153, 75] width 64 height 47
click at [515, 116] on label "Upload Artwork" at bounding box center [506, 113] width 113 height 15
click at [0, 0] on input "Upload Artwork" at bounding box center [0, 0] width 0 height 0
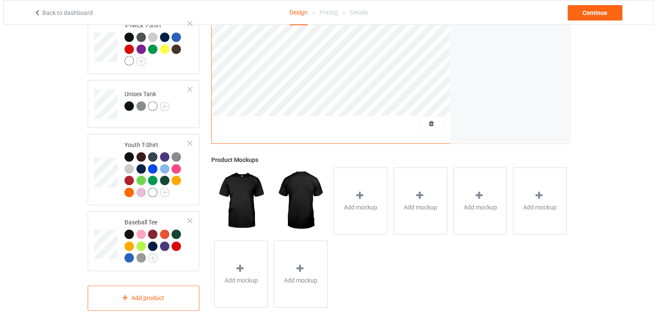
scroll to position [563, 0]
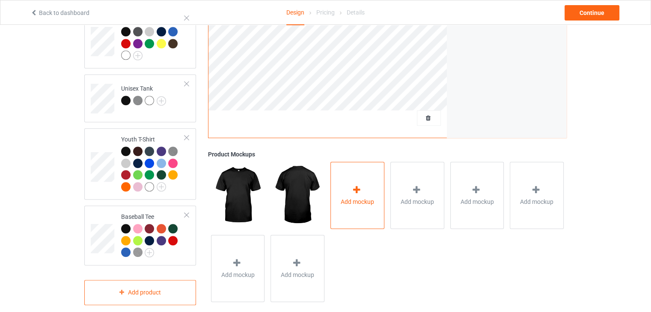
click at [367, 176] on div "Add mockup" at bounding box center [357, 195] width 54 height 67
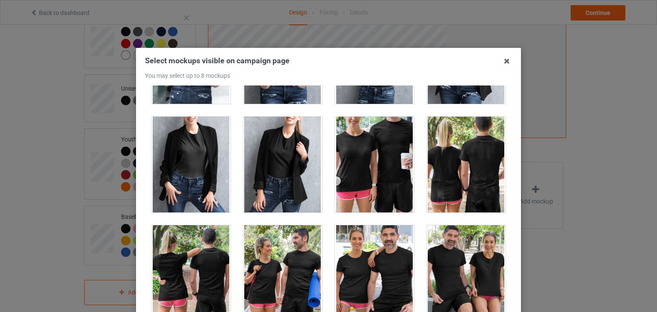
scroll to position [12223, 0]
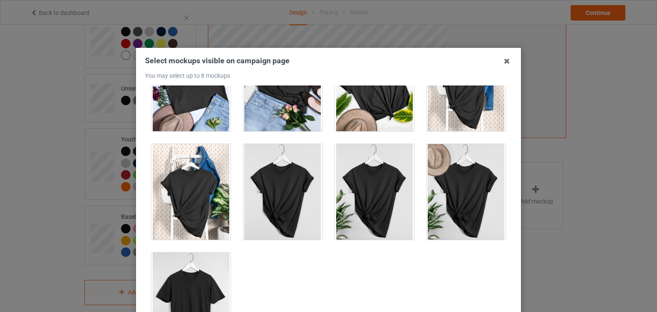
click at [313, 183] on div at bounding box center [282, 192] width 79 height 96
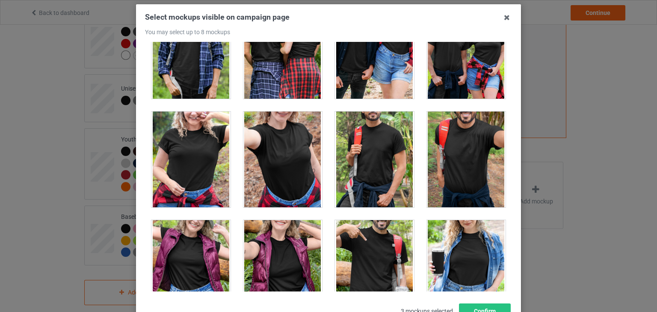
scroll to position [9642, 0]
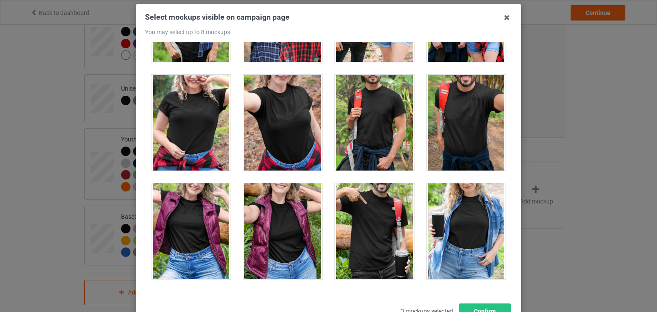
click at [182, 103] on div at bounding box center [190, 123] width 79 height 96
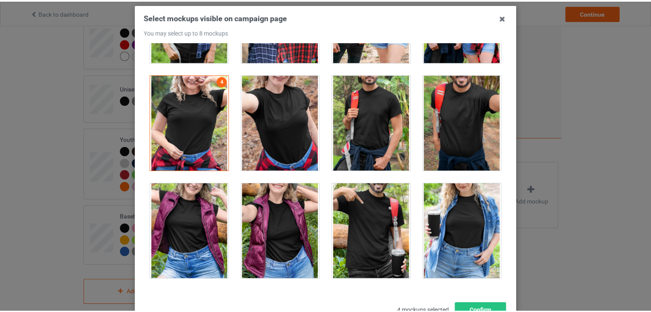
scroll to position [110, 0]
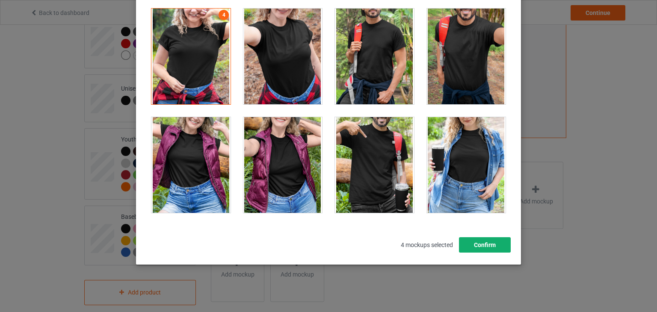
click at [479, 246] on button "Confirm" at bounding box center [485, 244] width 52 height 15
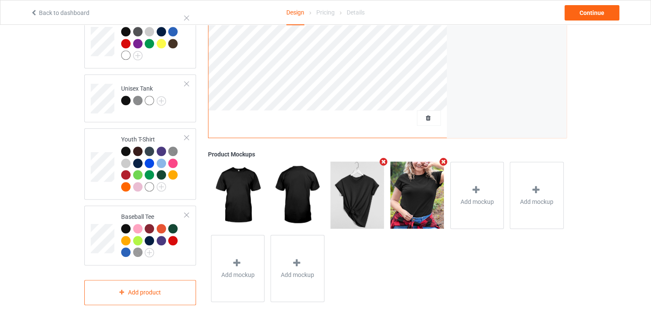
scroll to position [290, 0]
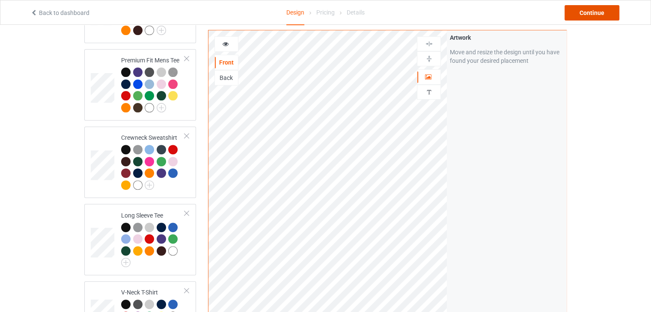
click at [589, 12] on div "Continue" at bounding box center [591, 12] width 55 height 15
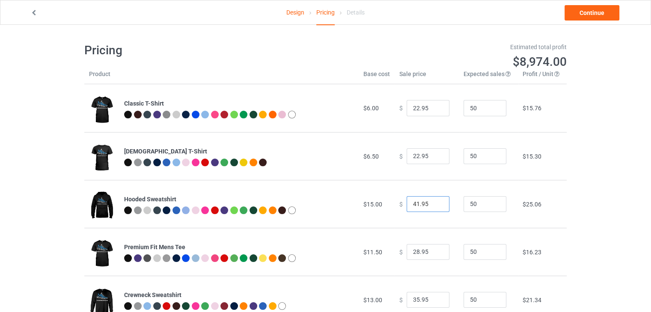
click at [435, 204] on input "41.95" at bounding box center [427, 204] width 43 height 16
click at [435, 204] on input "40.95" at bounding box center [427, 204] width 43 height 16
click at [438, 204] on input "39.95" at bounding box center [427, 204] width 43 height 16
click at [434, 205] on input "38.95" at bounding box center [427, 204] width 43 height 16
click at [434, 205] on input "37.95" at bounding box center [427, 204] width 43 height 16
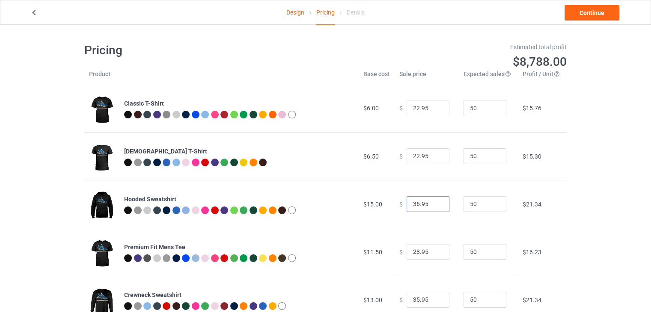
type input "36.95"
click at [434, 205] on input "36.95" at bounding box center [427, 204] width 43 height 16
click at [578, 16] on link "Continue" at bounding box center [591, 12] width 55 height 15
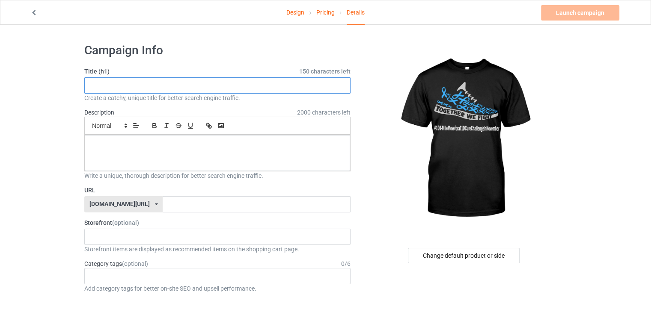
click at [241, 85] on input "text" at bounding box center [217, 85] width 266 height 16
paste input "100-MileMoveforaT1DCureChallengeinNovembe"
click at [192, 85] on input "100-MileMoveforaT1DCureChallengein November" at bounding box center [217, 85] width 266 height 16
click at [188, 86] on input "100-MileMoveforaT1DCureChallengein November" at bounding box center [217, 85] width 266 height 16
click at [162, 86] on input "100-MileMoveforaT1DCureChallenge in November" at bounding box center [217, 85] width 266 height 16
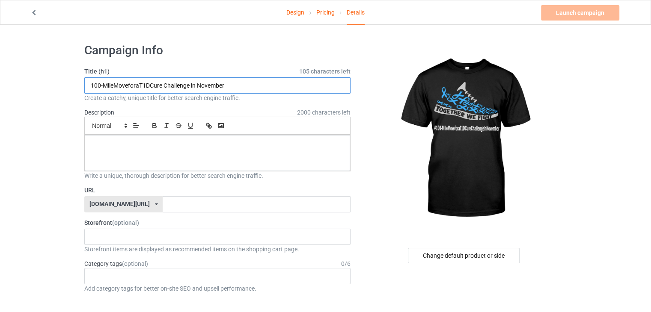
click at [150, 87] on input "100-MileMoveforaT1DCure Challenge in November" at bounding box center [217, 85] width 266 height 16
click at [137, 88] on input "100-MileMoveforaT1D Cure Challenge in November" at bounding box center [217, 85] width 266 height 16
click at [127, 86] on input "100-MileMovefor a T1D Cure Challenge in November" at bounding box center [217, 85] width 266 height 16
click at [115, 86] on input "100-MileMove for a T1D Cure Challenge in November" at bounding box center [217, 85] width 266 height 16
click at [104, 86] on input "100-Mile Move for a T1D Cure Challenge in November" at bounding box center [217, 85] width 266 height 16
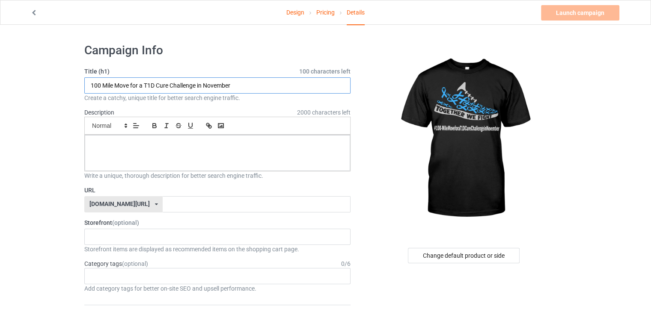
type input "100 Mile Move for a T1D Cure Challenge in November"
click at [142, 158] on div at bounding box center [217, 153] width 265 height 36
click at [163, 201] on input "text" at bounding box center [256, 204] width 187 height 16
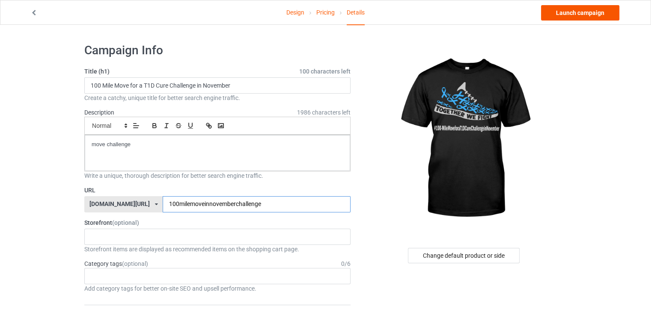
type input "100milemoveinnovemberchallenge"
click at [559, 11] on link "Launch campaign" at bounding box center [580, 12] width 78 height 15
